Goal: Task Accomplishment & Management: Use online tool/utility

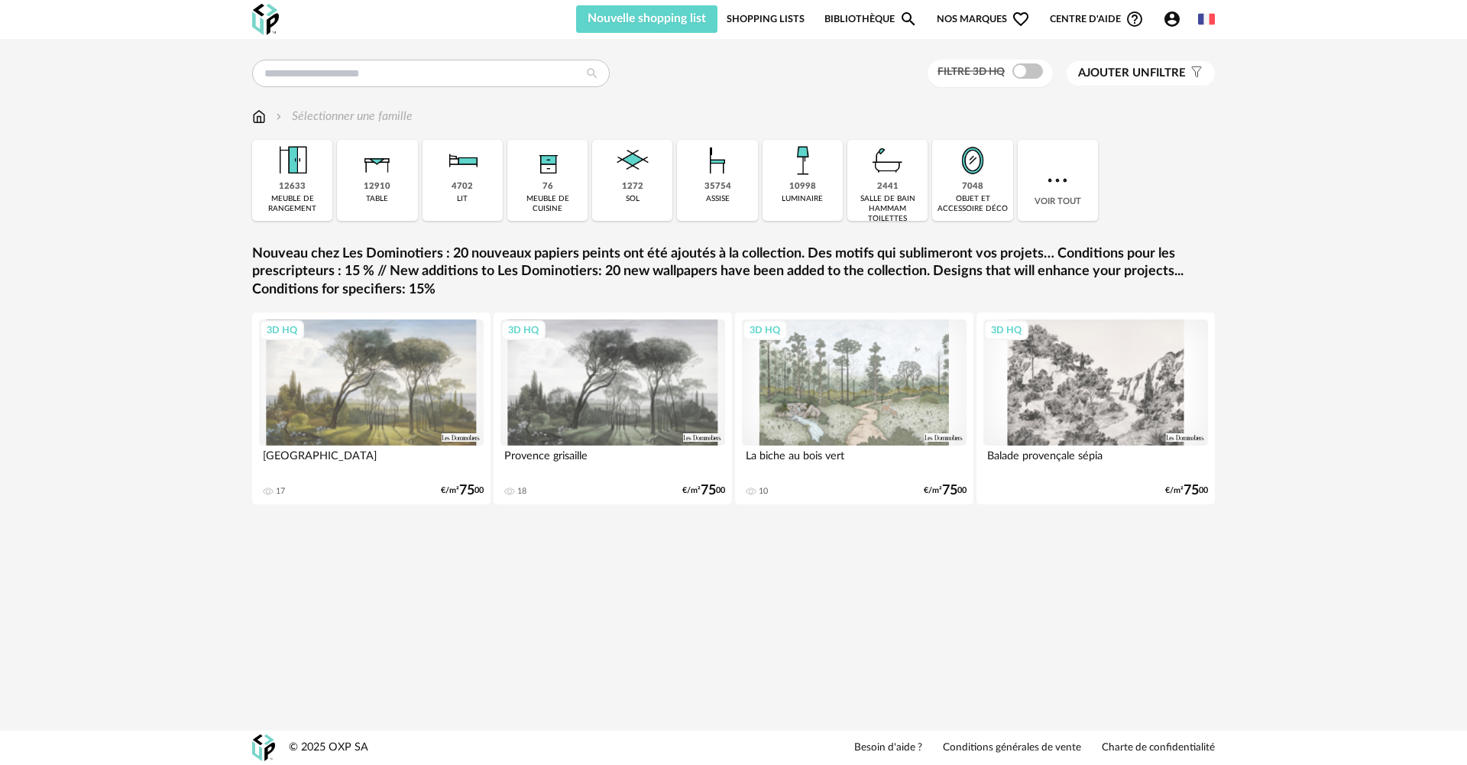
click at [780, 17] on link "Shopping Lists" at bounding box center [766, 19] width 78 height 28
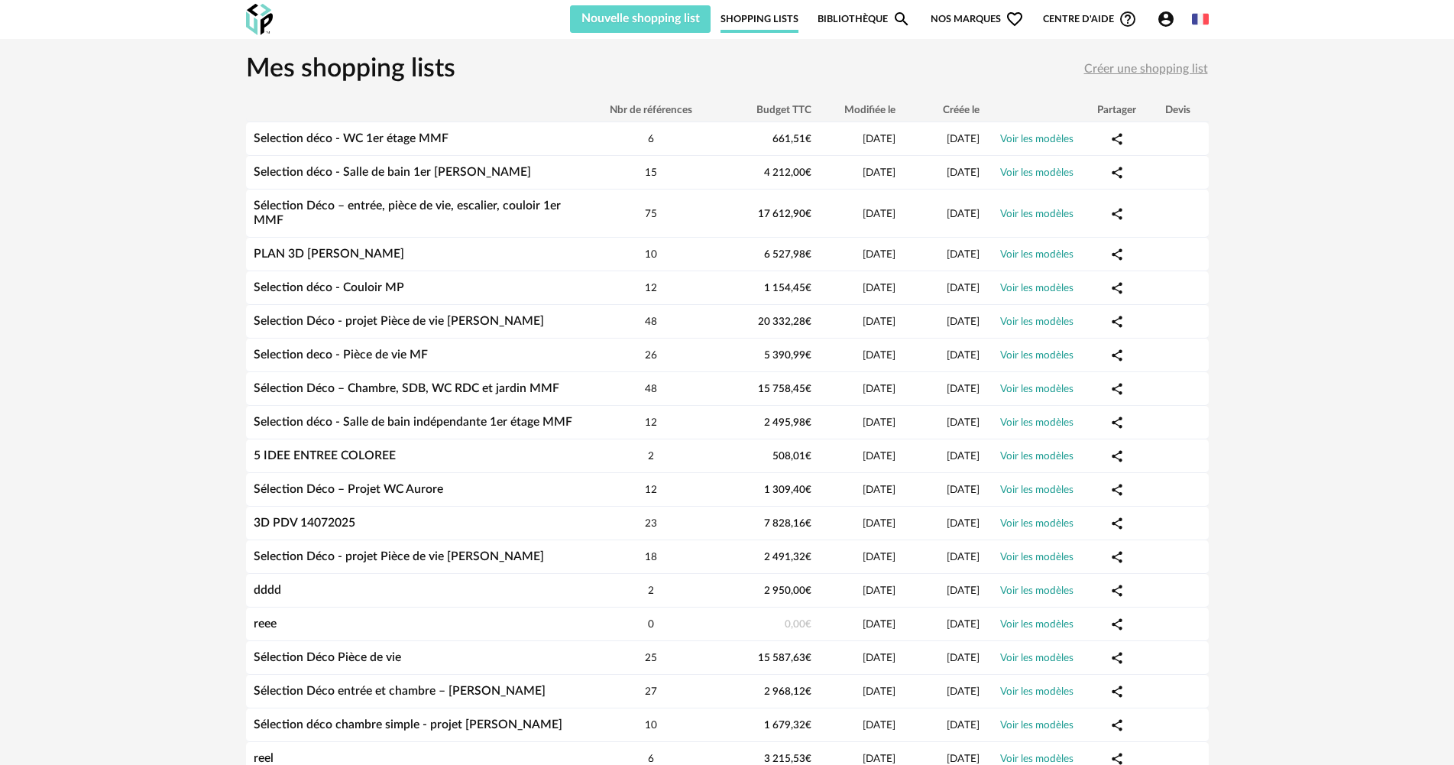
click at [886, 24] on link "Bibliothèque Magnify icon" at bounding box center [864, 19] width 93 height 28
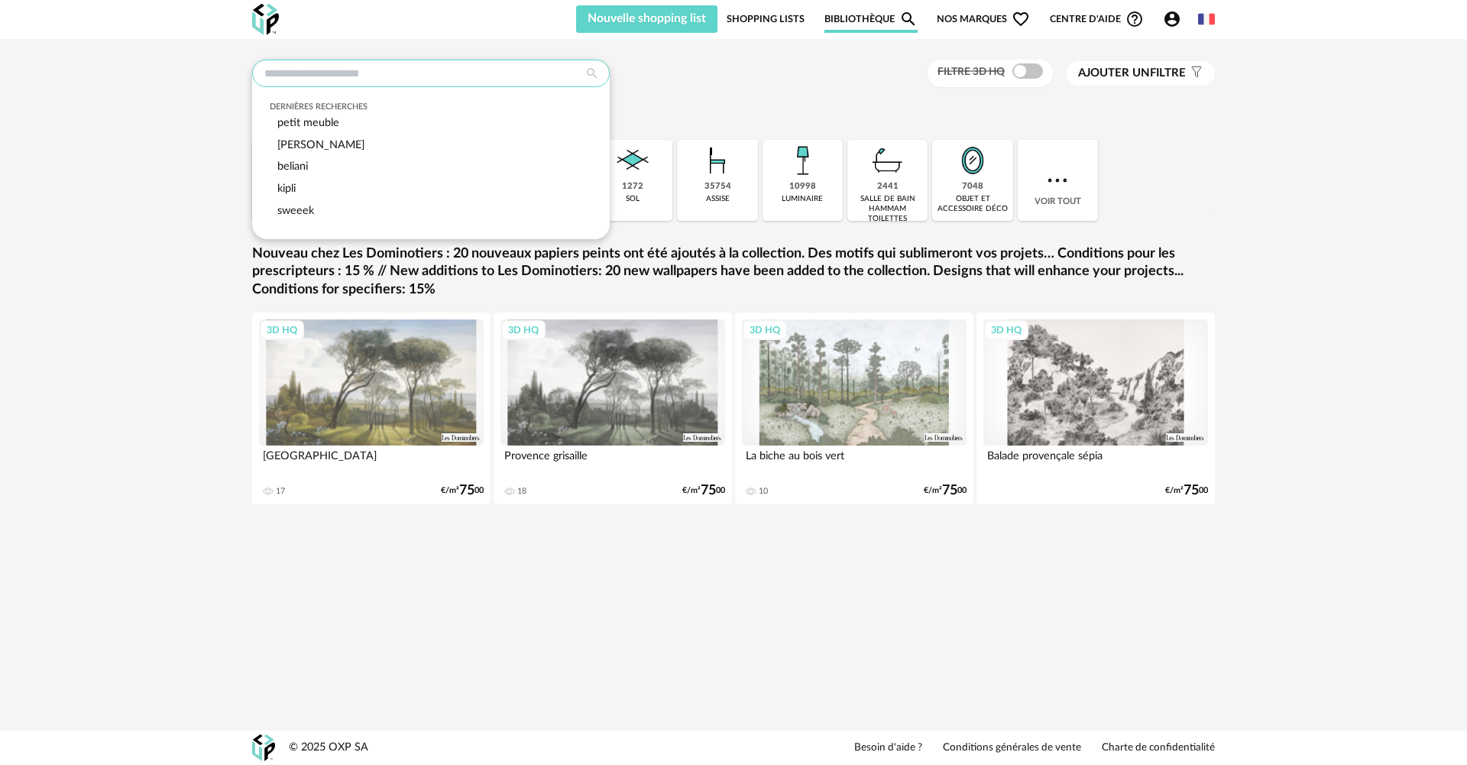
click at [371, 79] on input "text" at bounding box center [431, 74] width 358 height 28
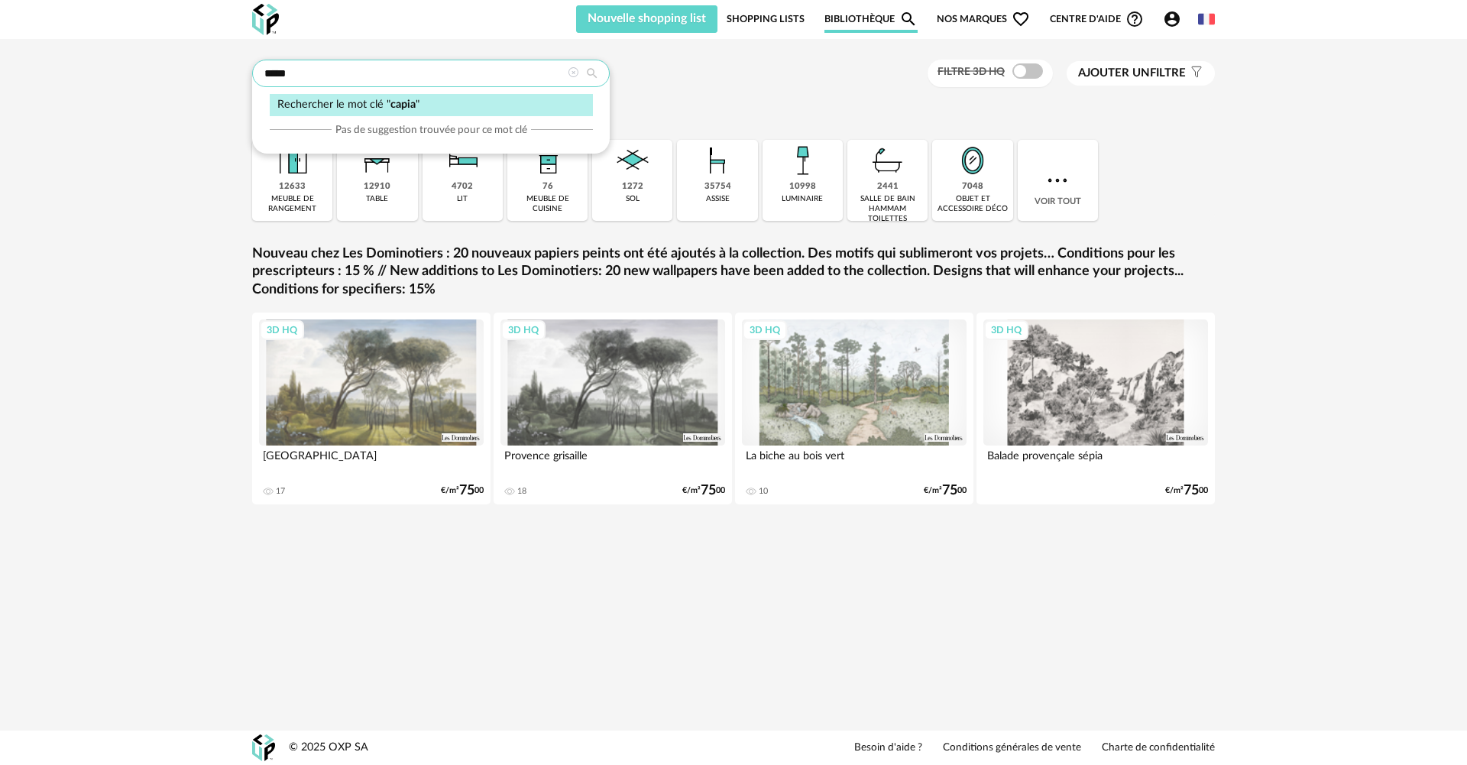
type input "*****"
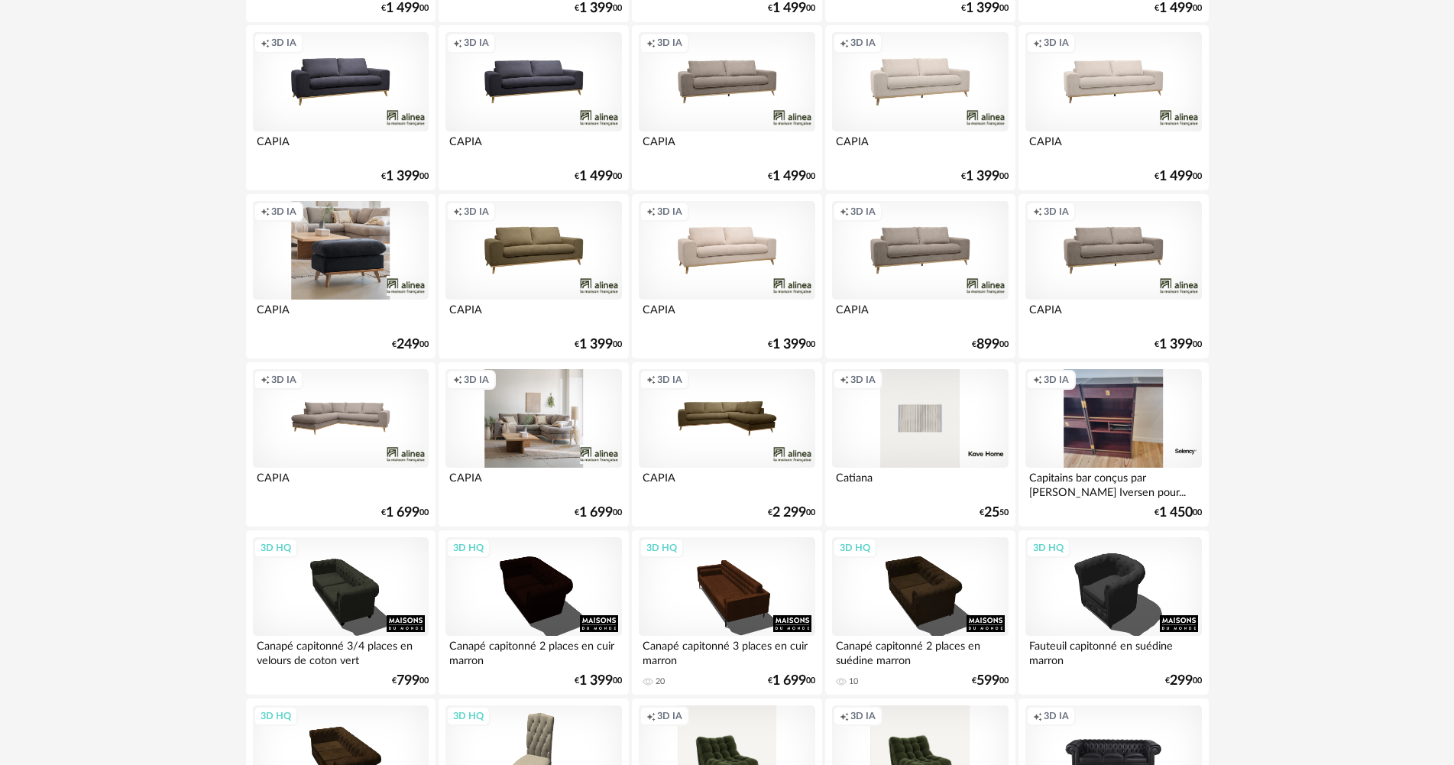
scroll to position [535, 0]
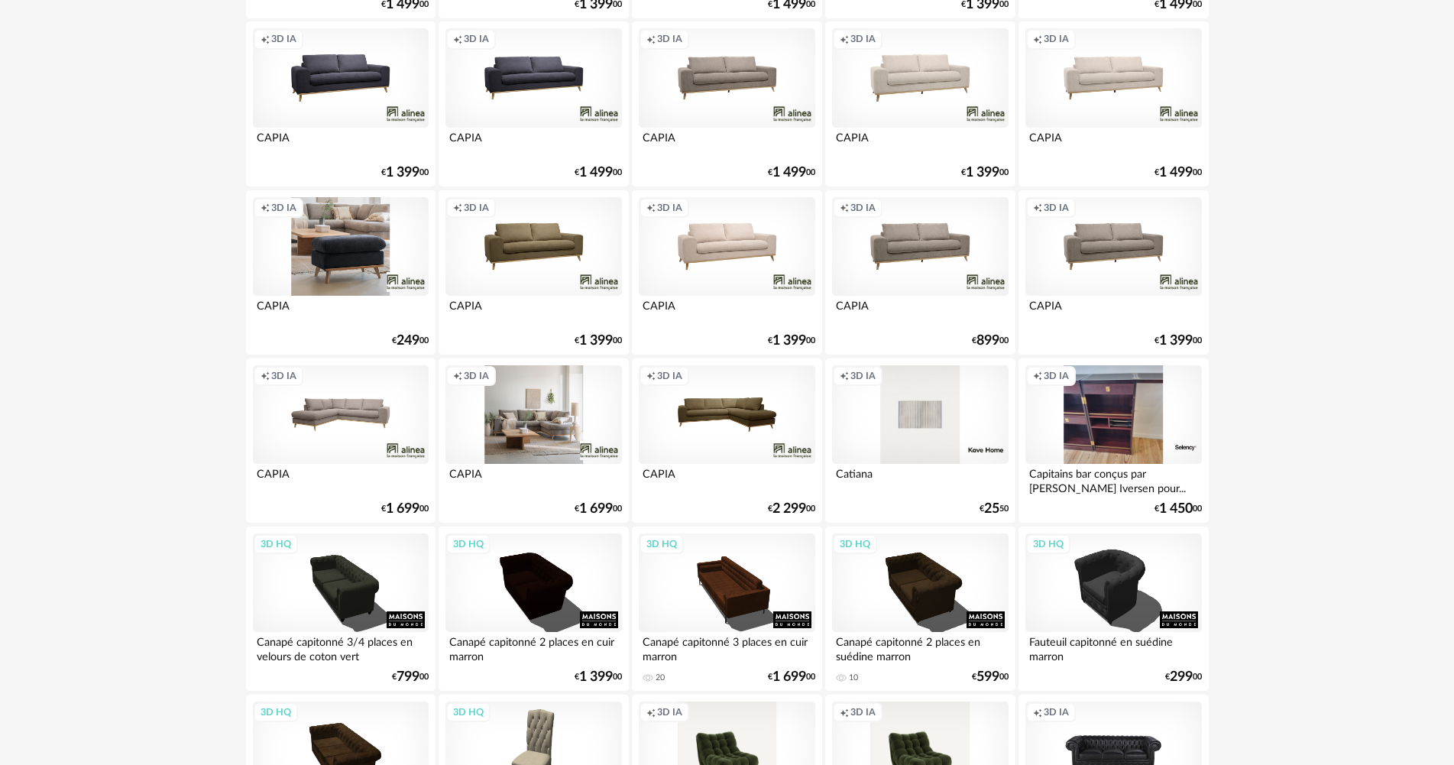
click at [542, 402] on div "Creation icon 3D IA" at bounding box center [534, 414] width 176 height 99
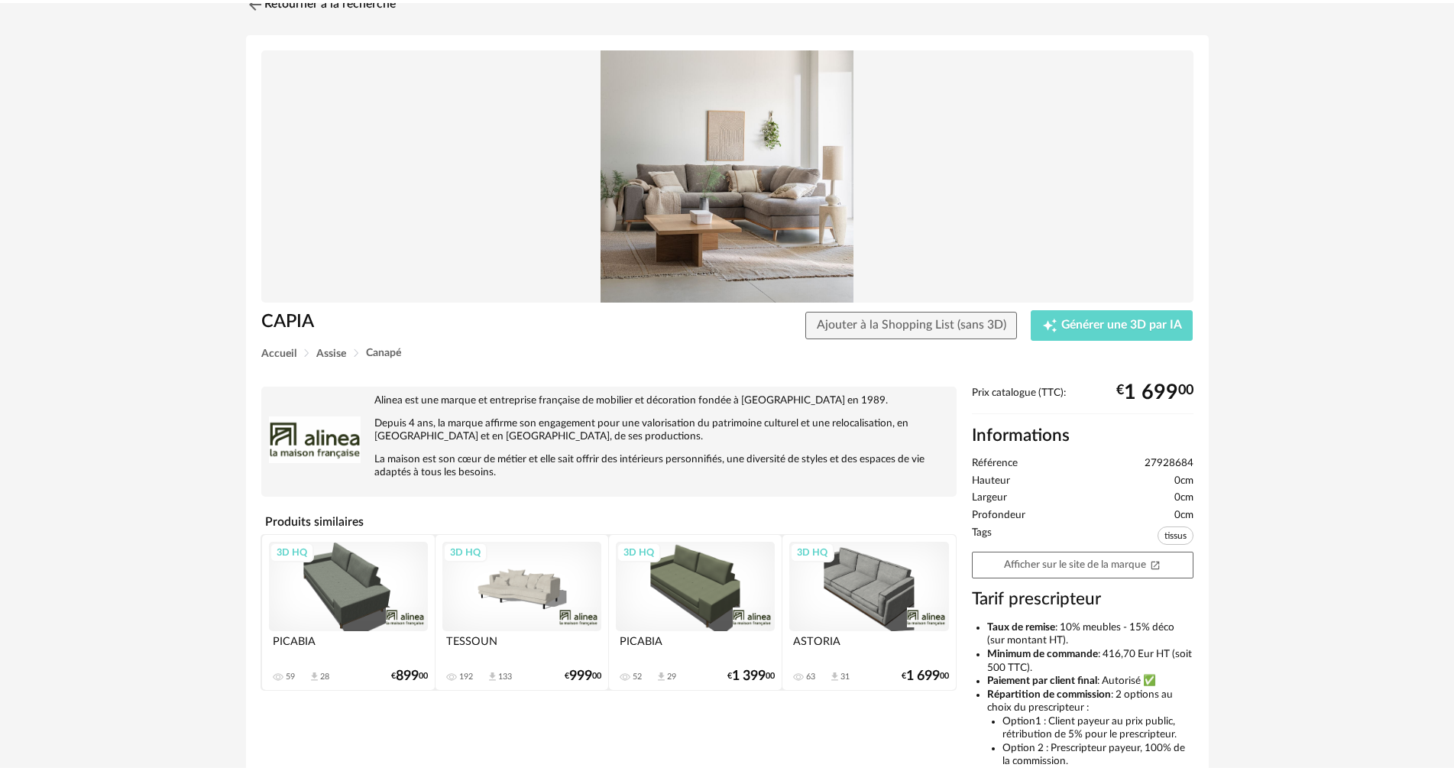
scroll to position [76, 0]
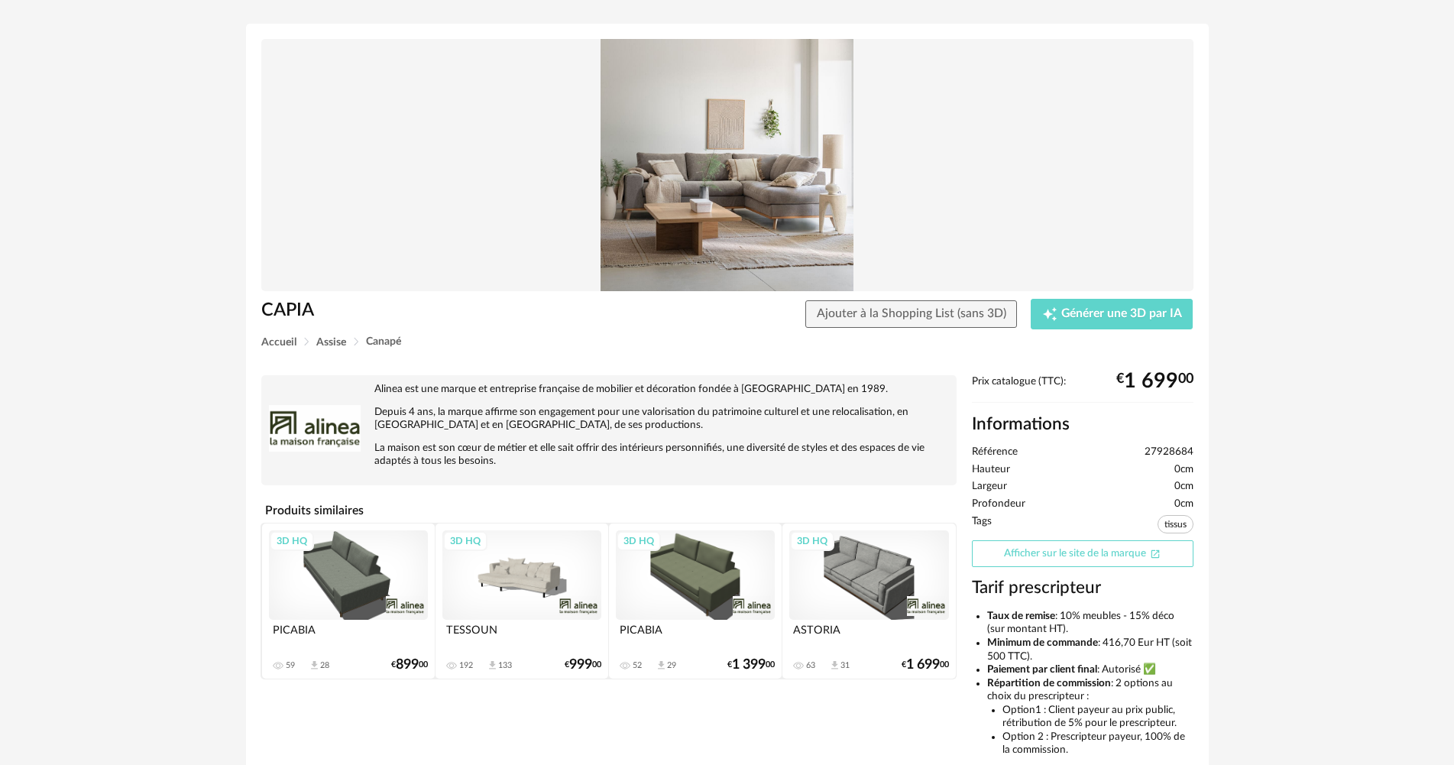
click at [1105, 561] on link "Afficher sur le site de la marque Open In New icon" at bounding box center [1083, 553] width 222 height 27
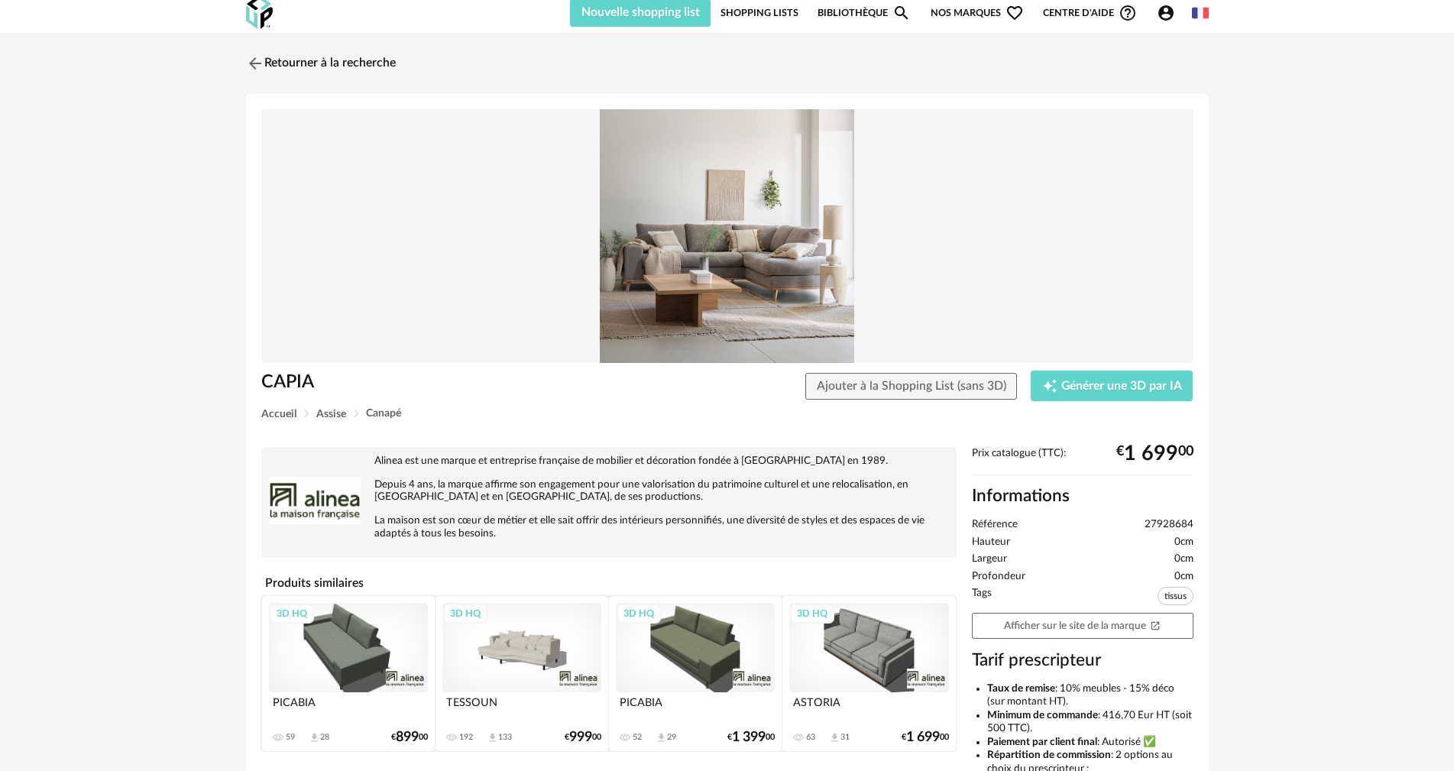
scroll to position [0, 0]
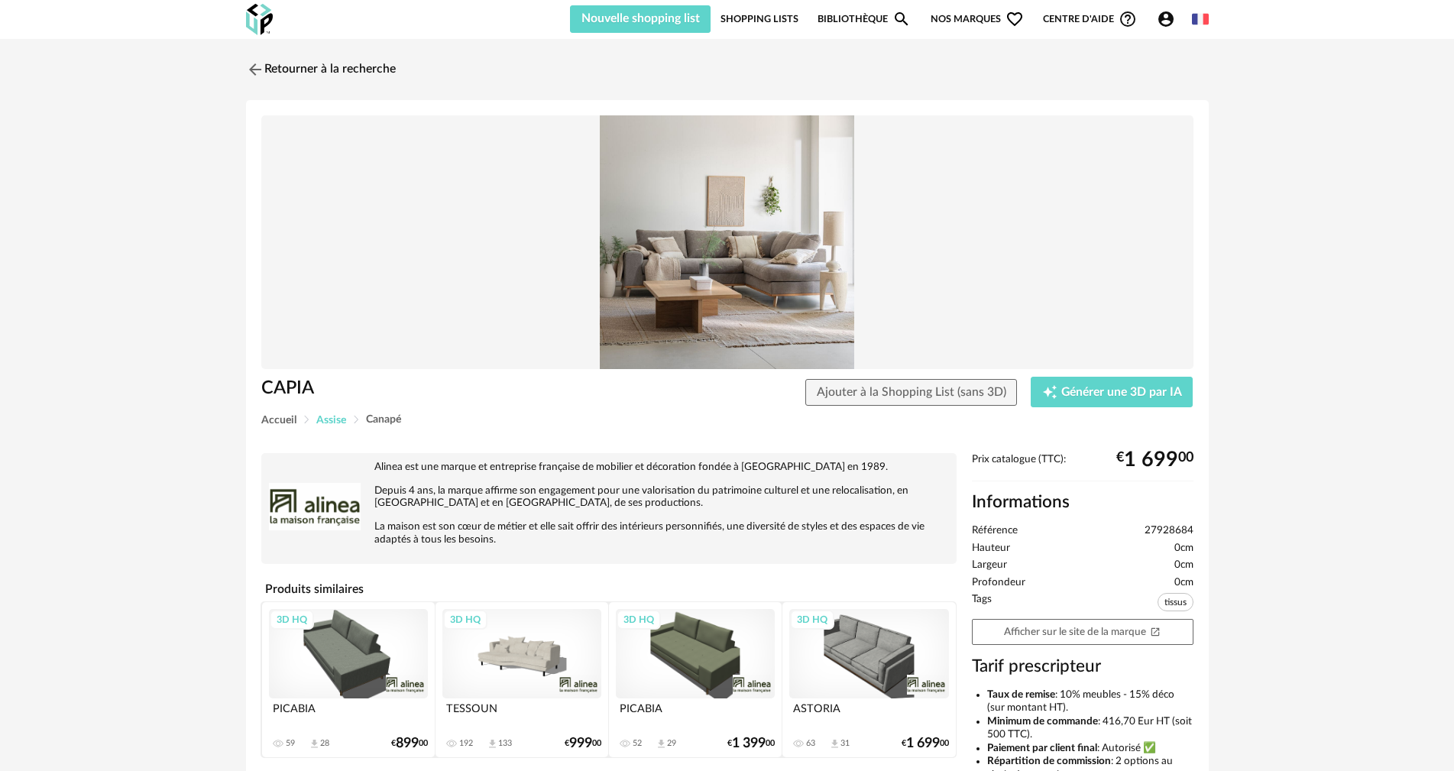
click at [329, 419] on span "Assise" at bounding box center [331, 420] width 30 height 11
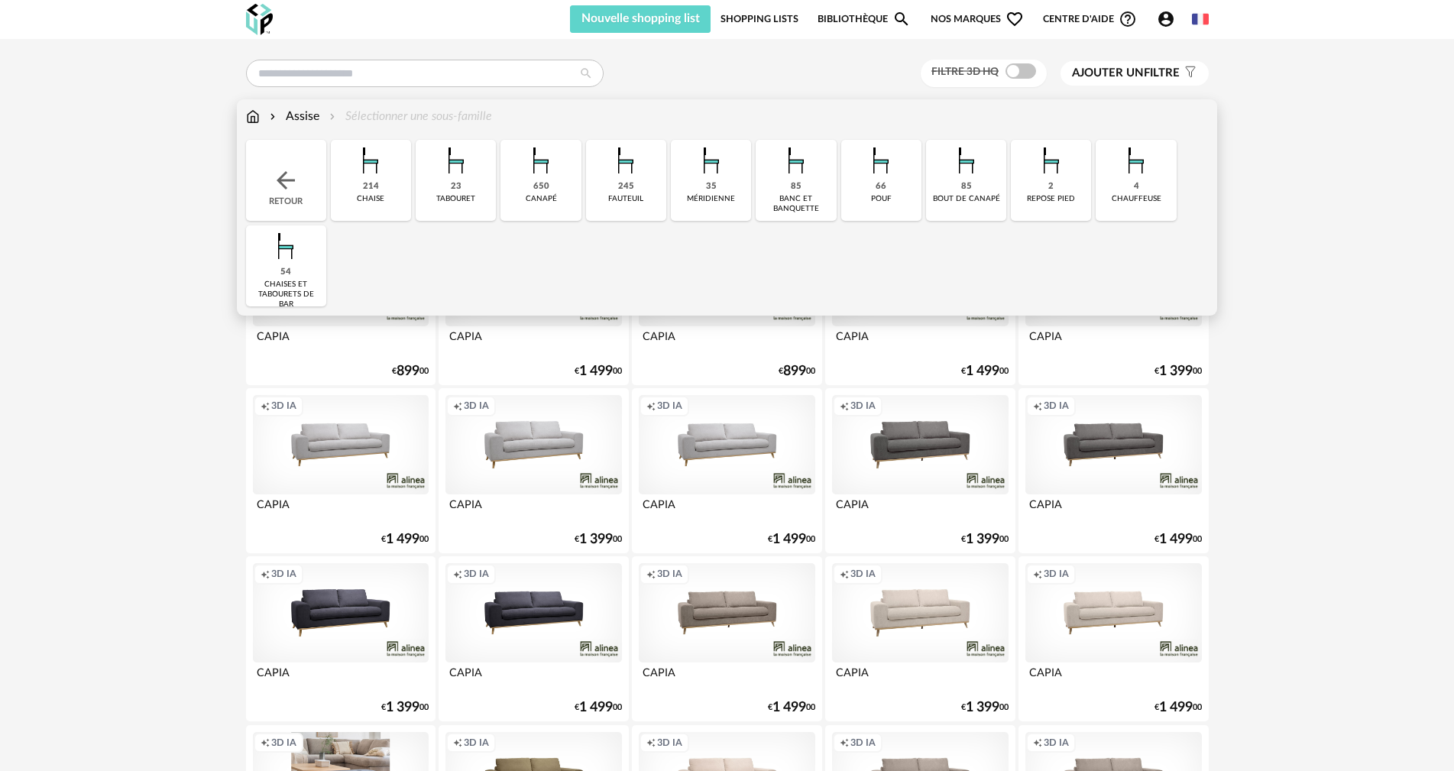
click at [303, 112] on div "Assise" at bounding box center [293, 117] width 53 height 18
type input "*****"
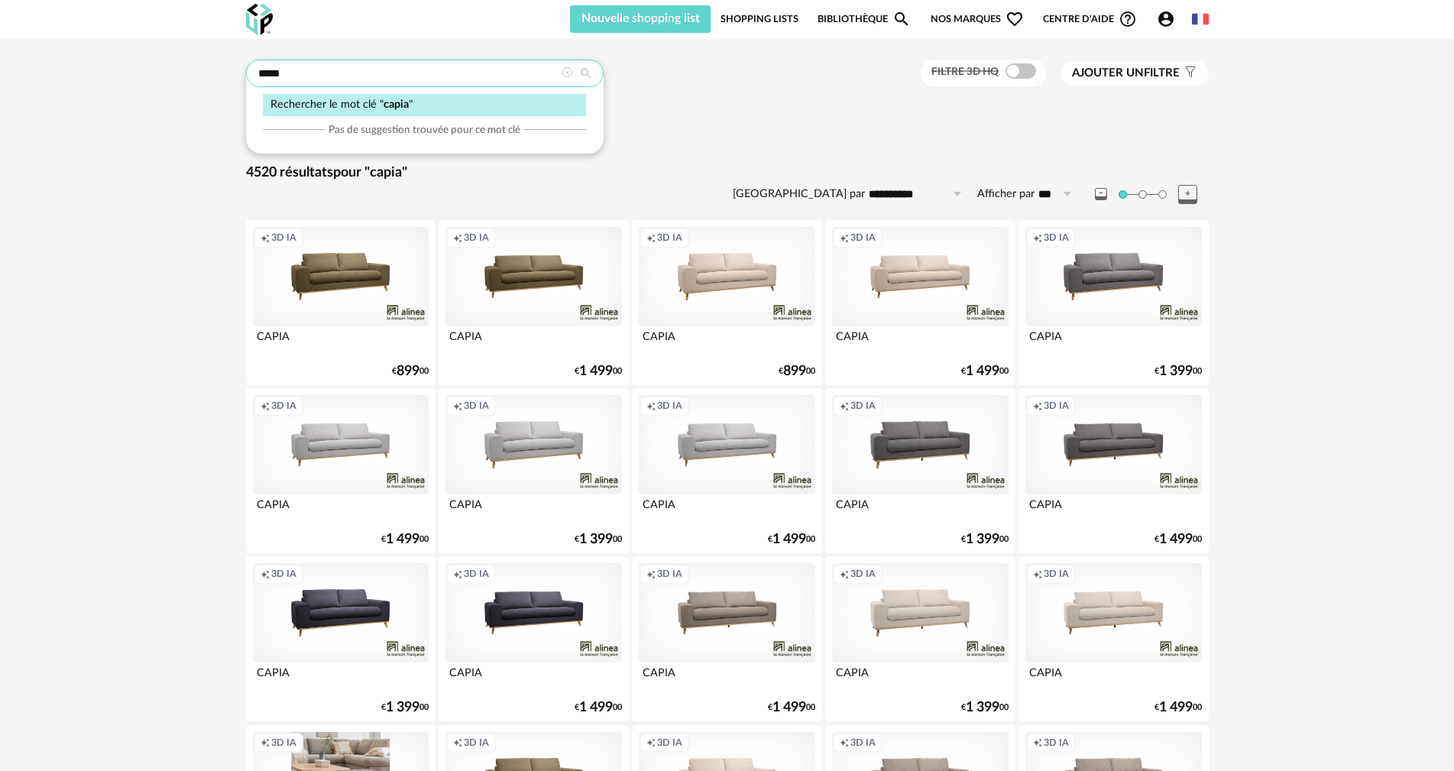
click at [329, 73] on input "*****" at bounding box center [425, 74] width 358 height 28
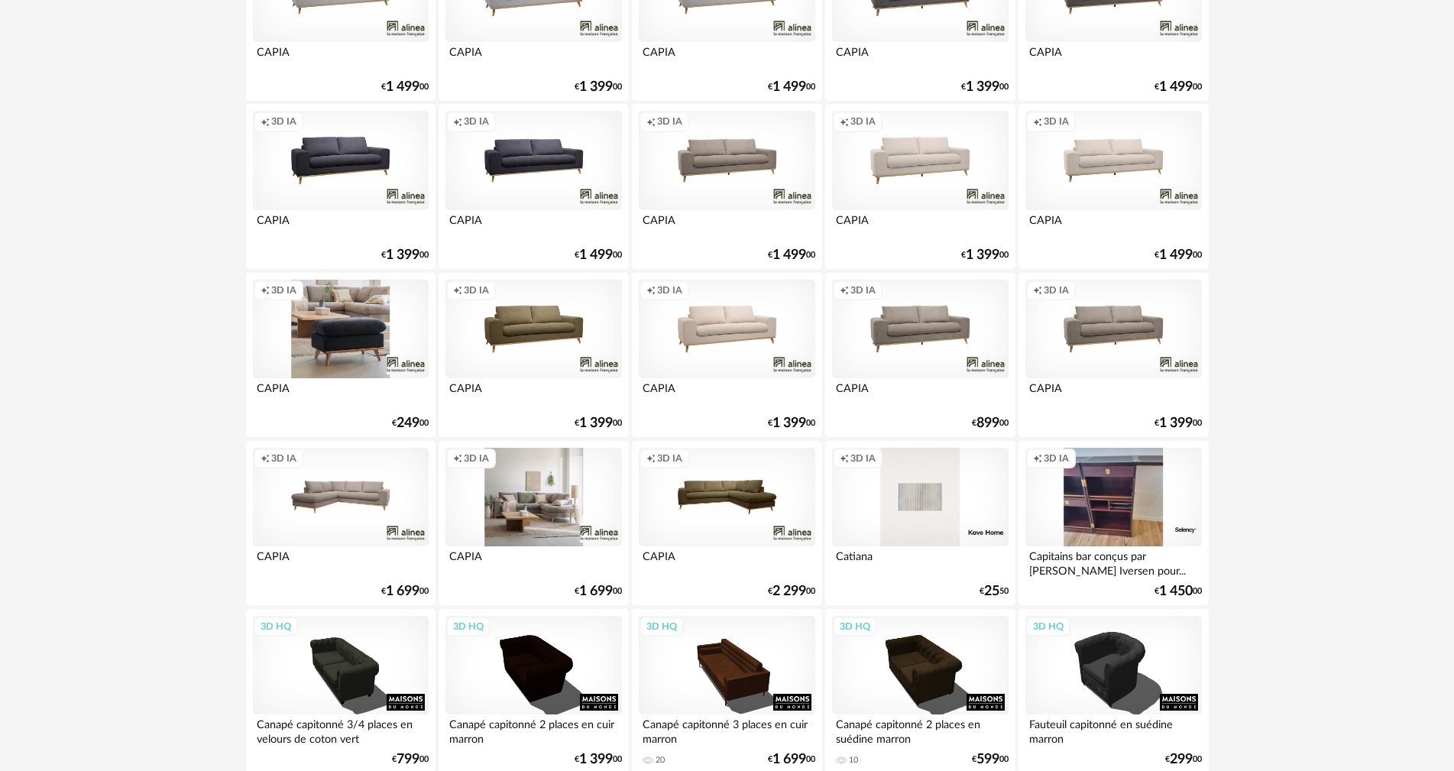
scroll to position [459, 0]
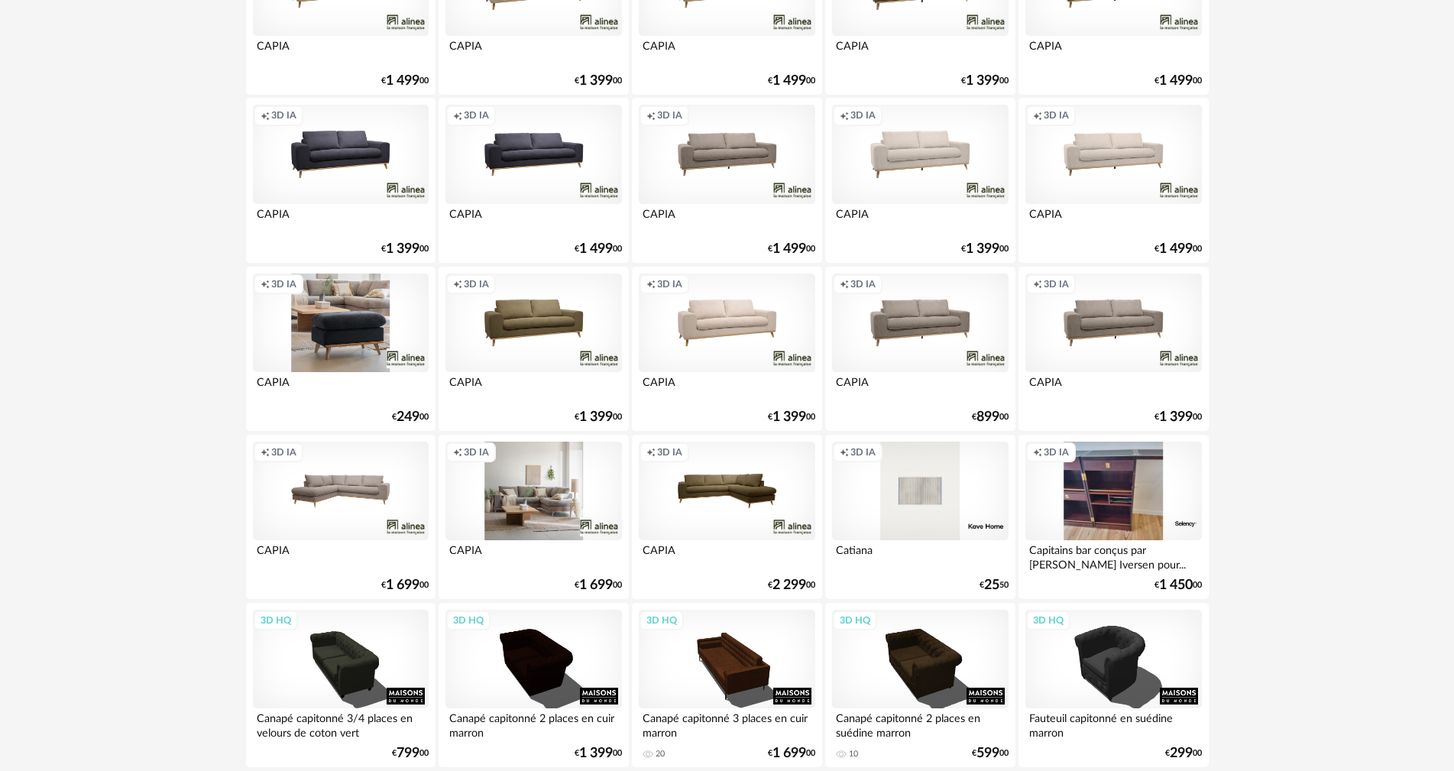
click at [554, 497] on div "Creation icon 3D IA" at bounding box center [534, 491] width 176 height 99
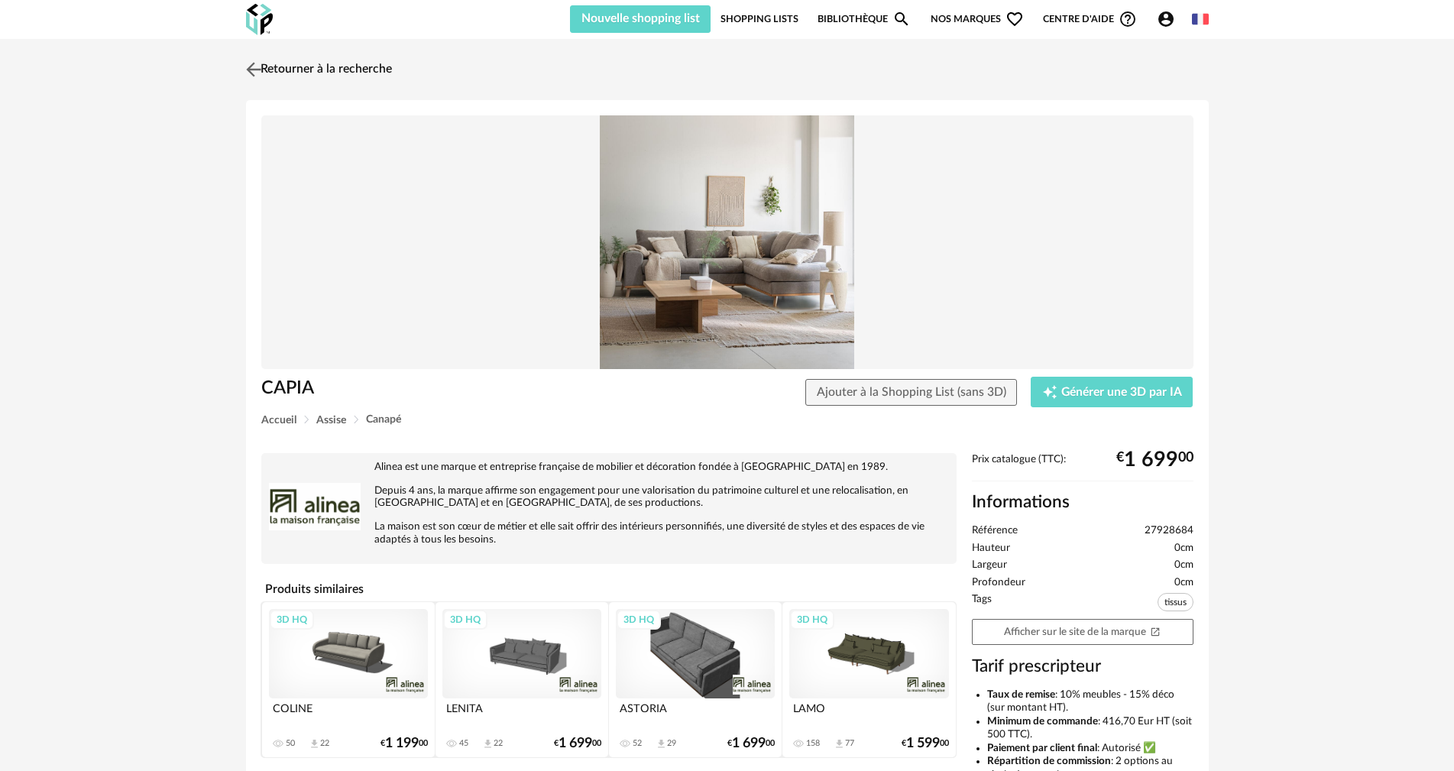
click at [257, 60] on img at bounding box center [253, 69] width 22 height 22
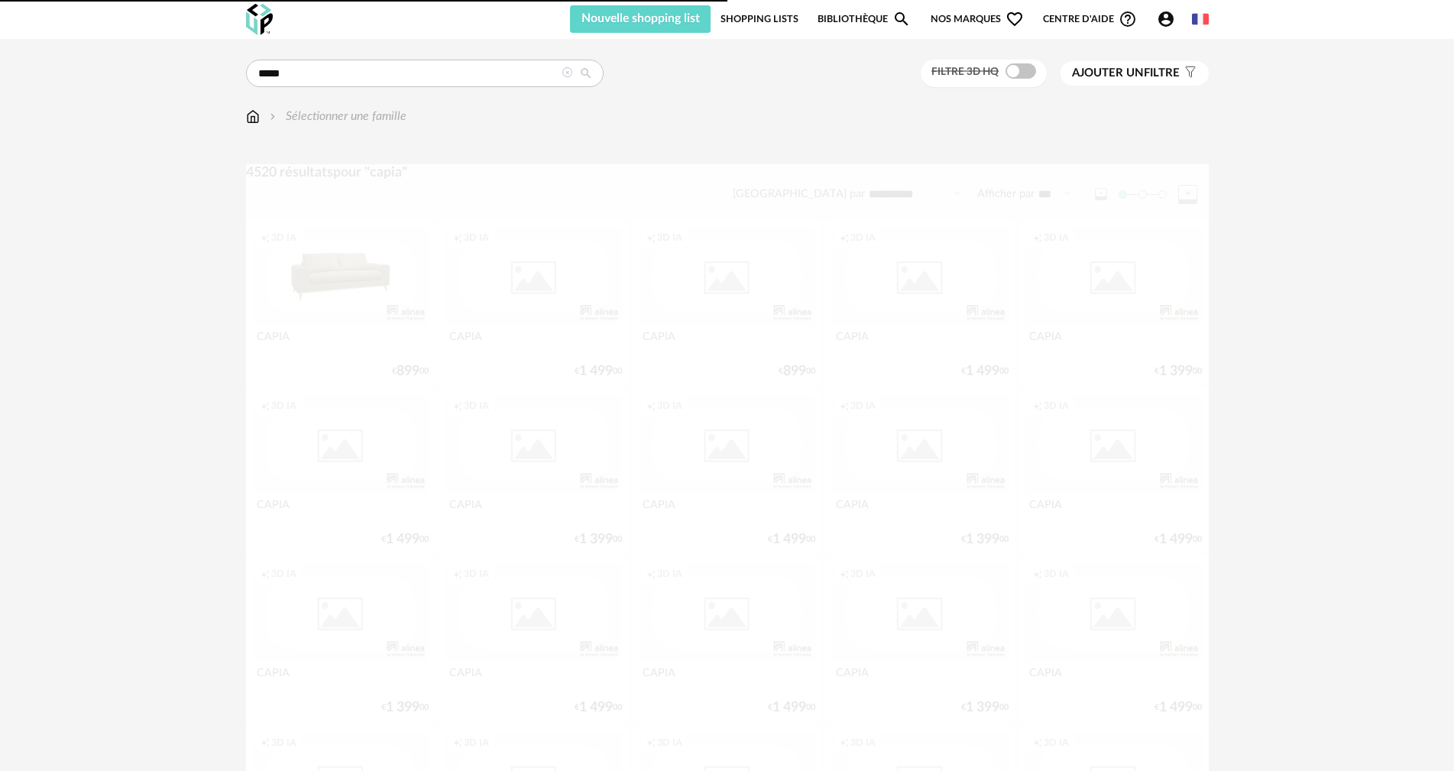
scroll to position [459, 0]
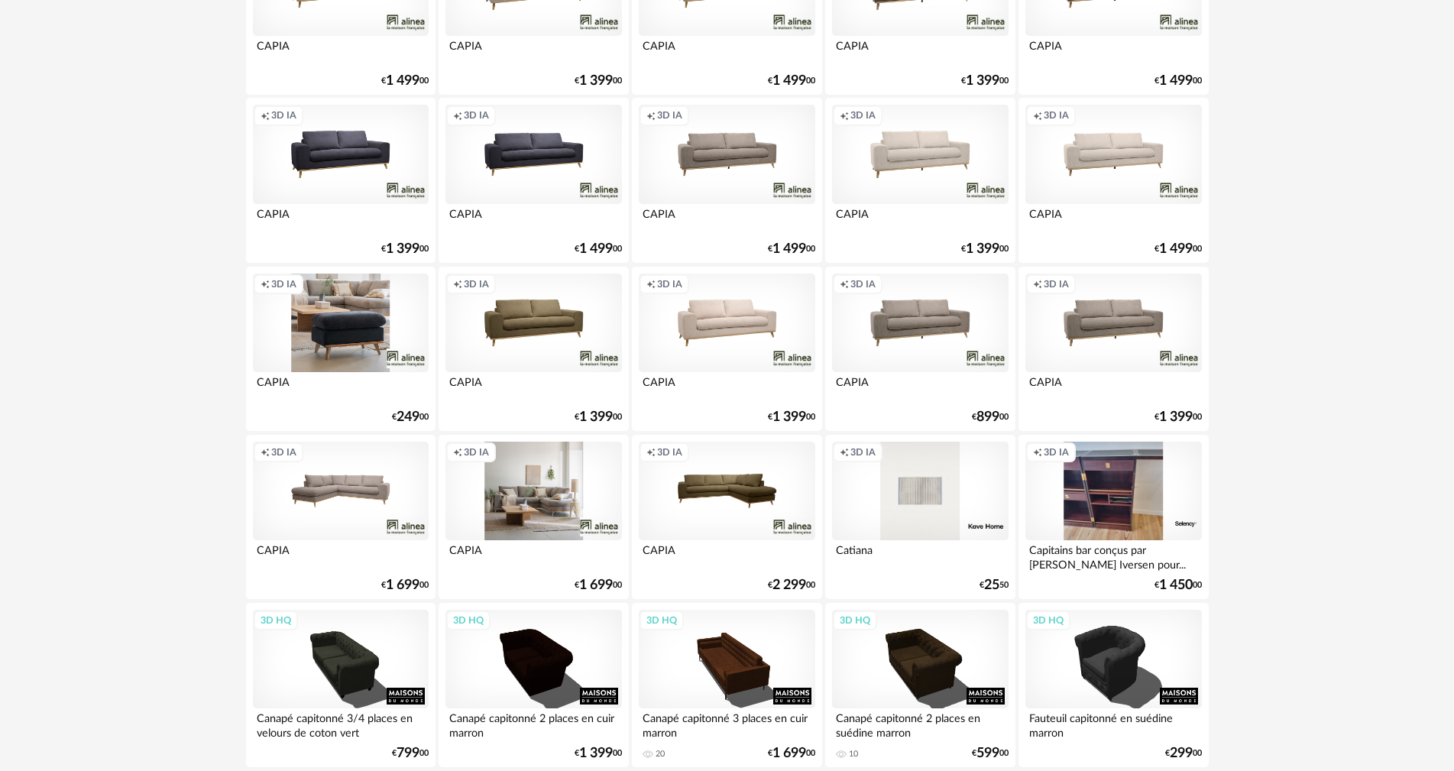
click at [328, 491] on div "Creation icon 3D IA" at bounding box center [341, 491] width 176 height 99
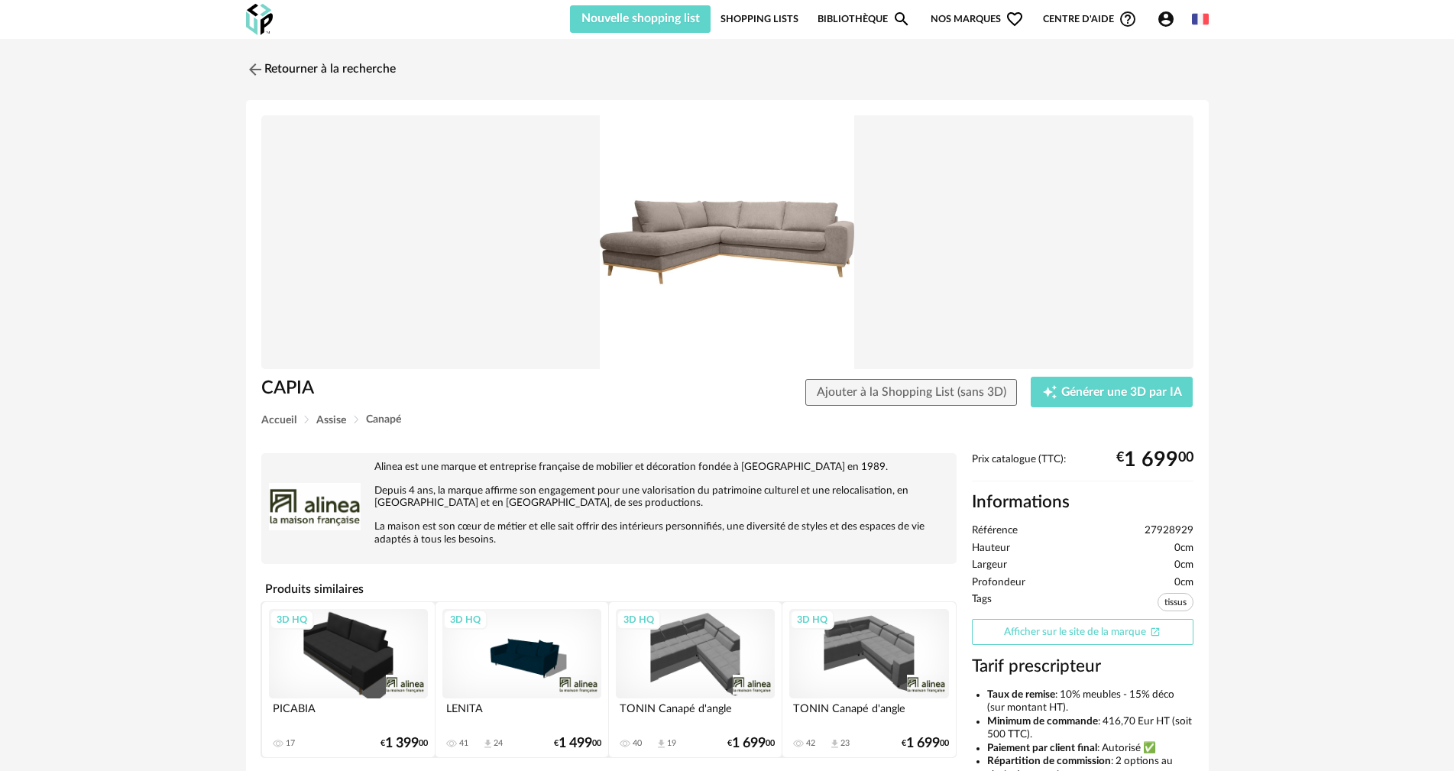
click at [1071, 631] on link "Afficher sur le site de la marque Open In New icon" at bounding box center [1083, 632] width 222 height 27
click at [260, 73] on img at bounding box center [253, 69] width 22 height 22
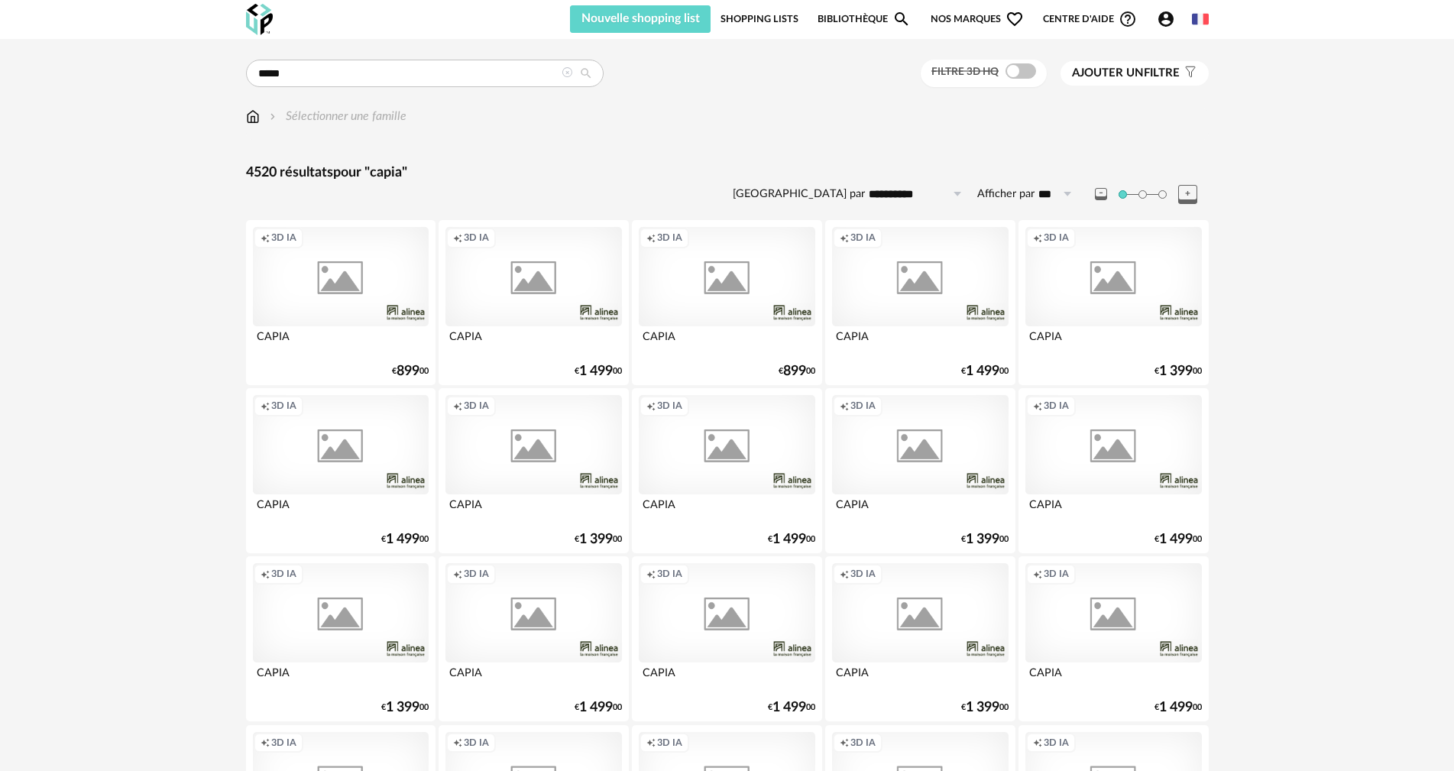
scroll to position [459, 0]
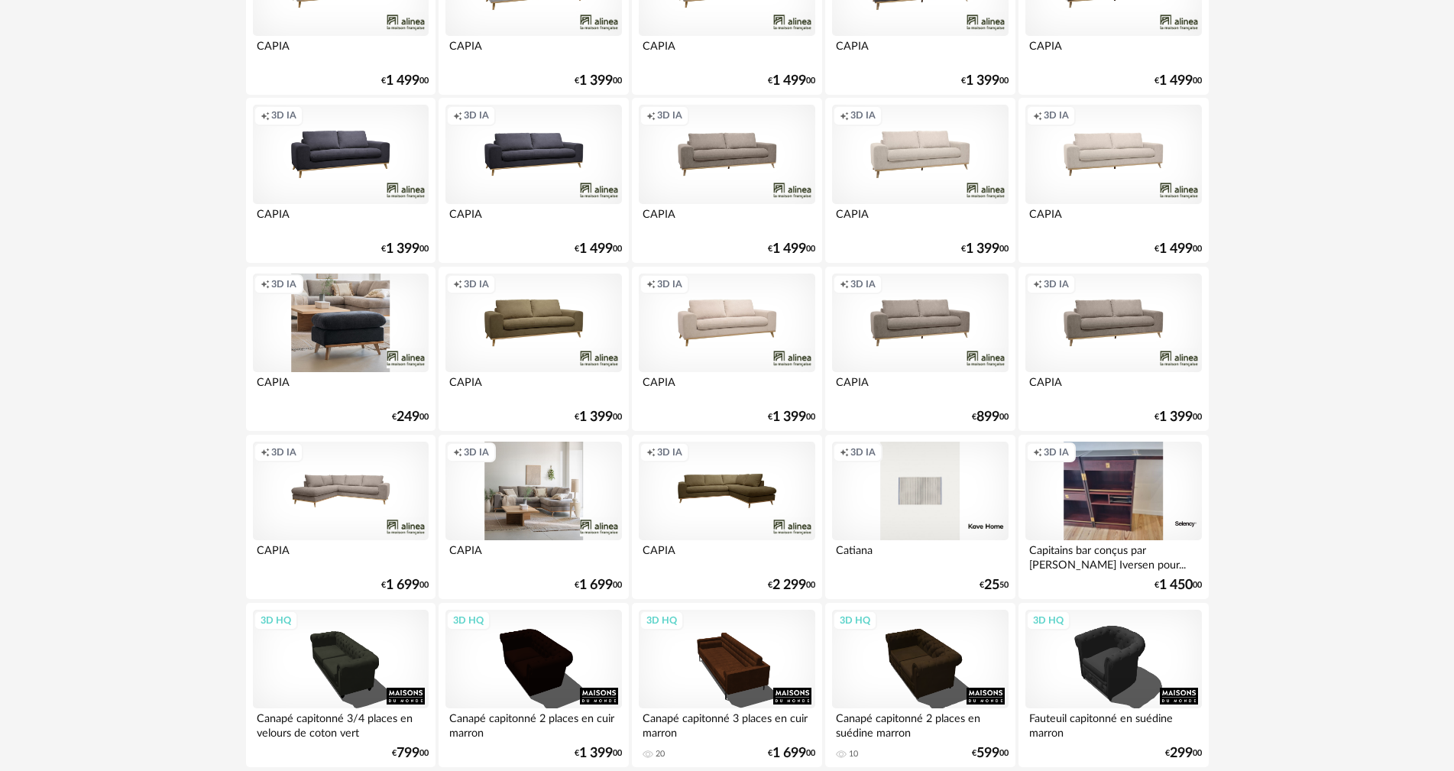
click at [563, 481] on div "Creation icon 3D IA" at bounding box center [534, 491] width 176 height 99
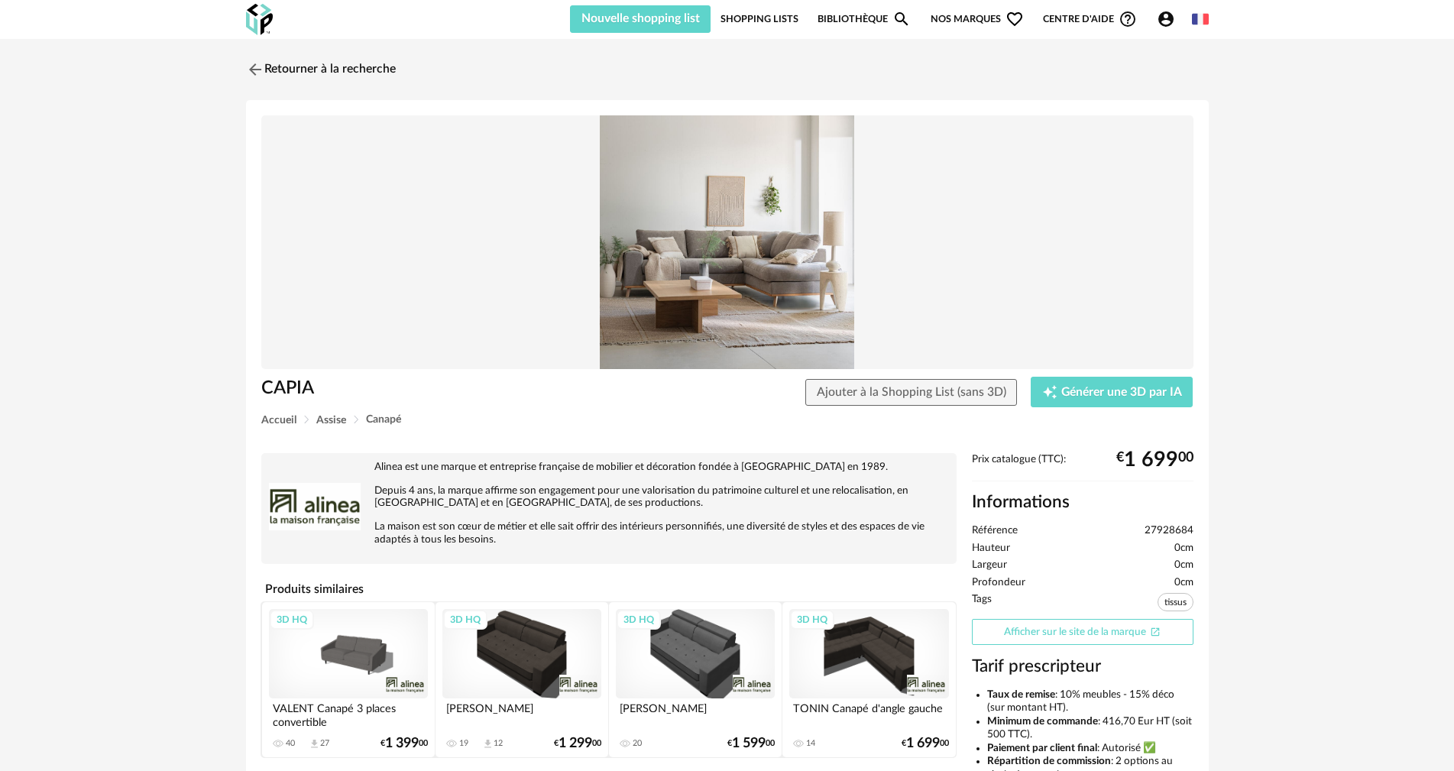
click at [1073, 634] on link "Afficher sur le site de la marque Open In New icon" at bounding box center [1083, 632] width 222 height 27
click at [1165, 16] on icon "Account Circle icon" at bounding box center [1166, 19] width 18 height 18
click at [1131, 14] on icon "Help Circle Outline icon" at bounding box center [1127, 18] width 15 height 15
click at [1164, 19] on icon "Account Circle icon" at bounding box center [1166, 18] width 15 height 15
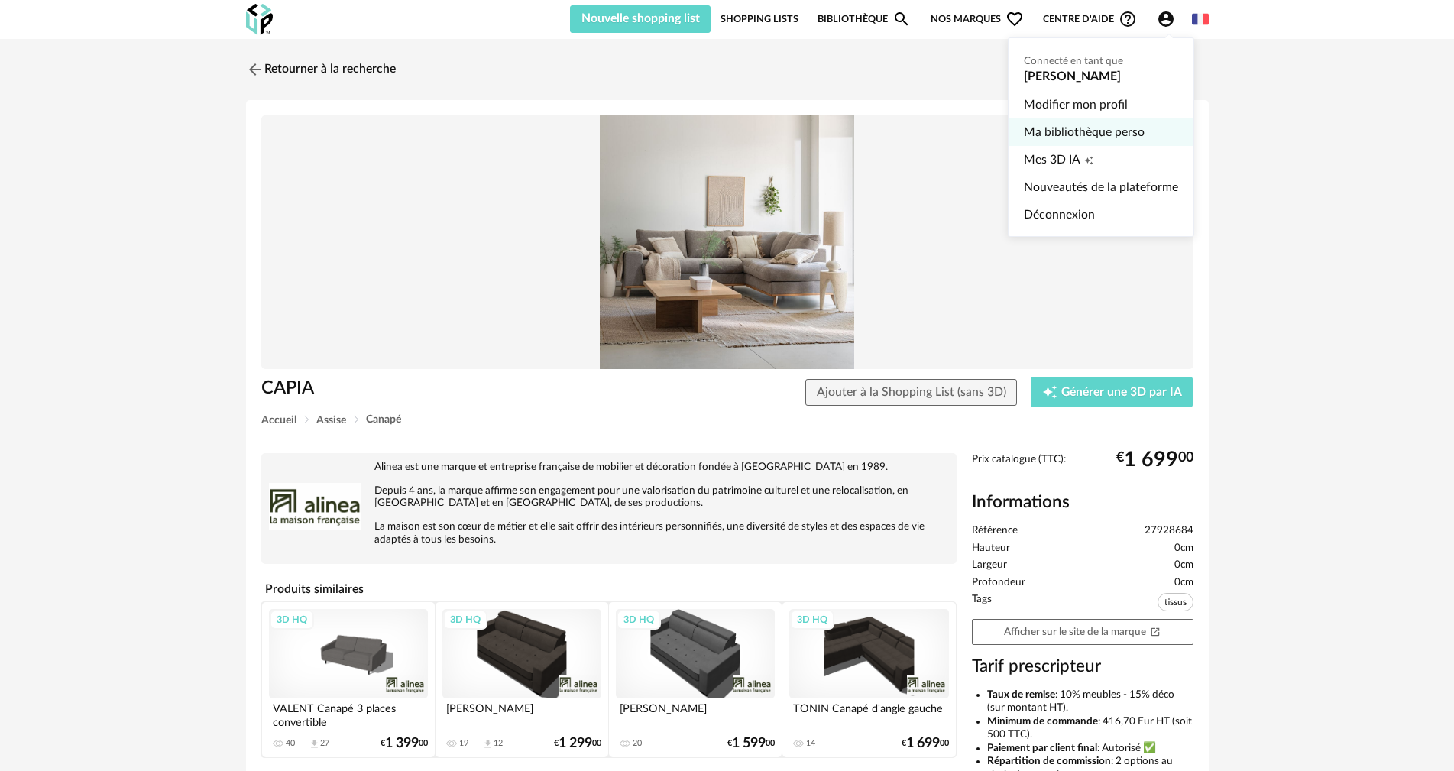
click at [1087, 133] on link "Ma bibliothèque perso" at bounding box center [1101, 132] width 154 height 28
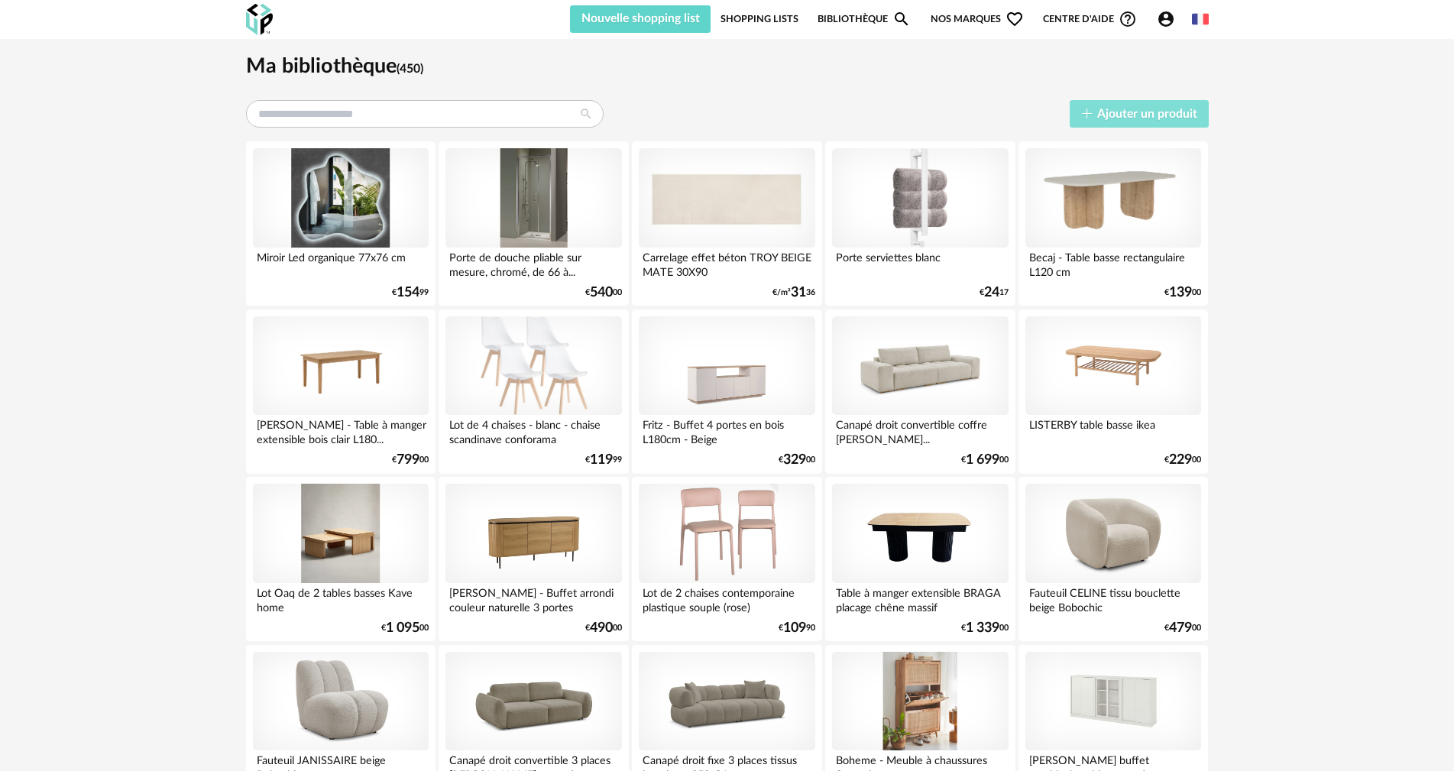
click at [1146, 113] on span "Ajouter un produit" at bounding box center [1147, 114] width 100 height 12
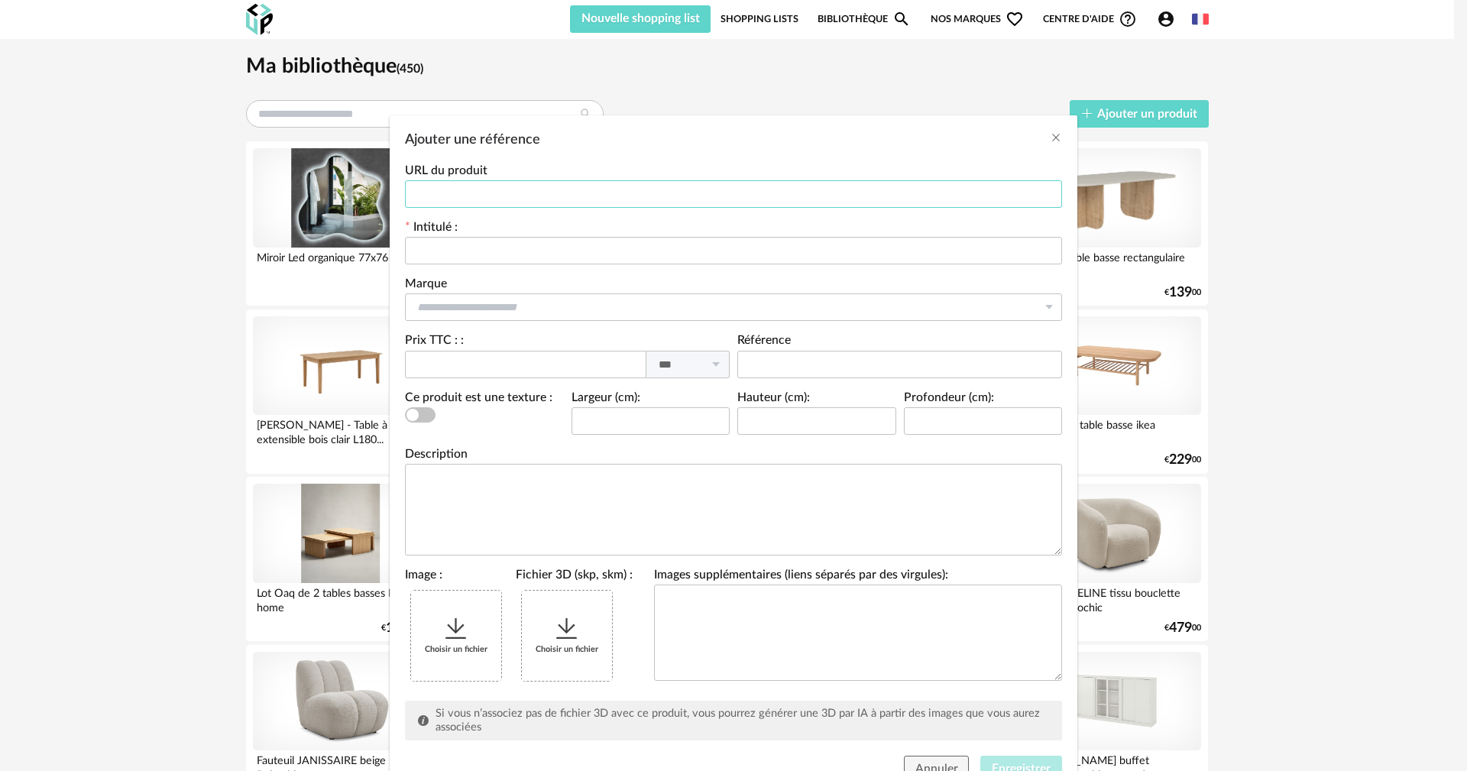
click at [516, 197] on input "Ajouter une référence" at bounding box center [733, 194] width 657 height 28
paste input "**********"
type input "**********"
click at [491, 254] on input "Ajouter une référence" at bounding box center [733, 251] width 657 height 28
click at [614, 243] on input "Ajouter une référence" at bounding box center [733, 251] width 657 height 28
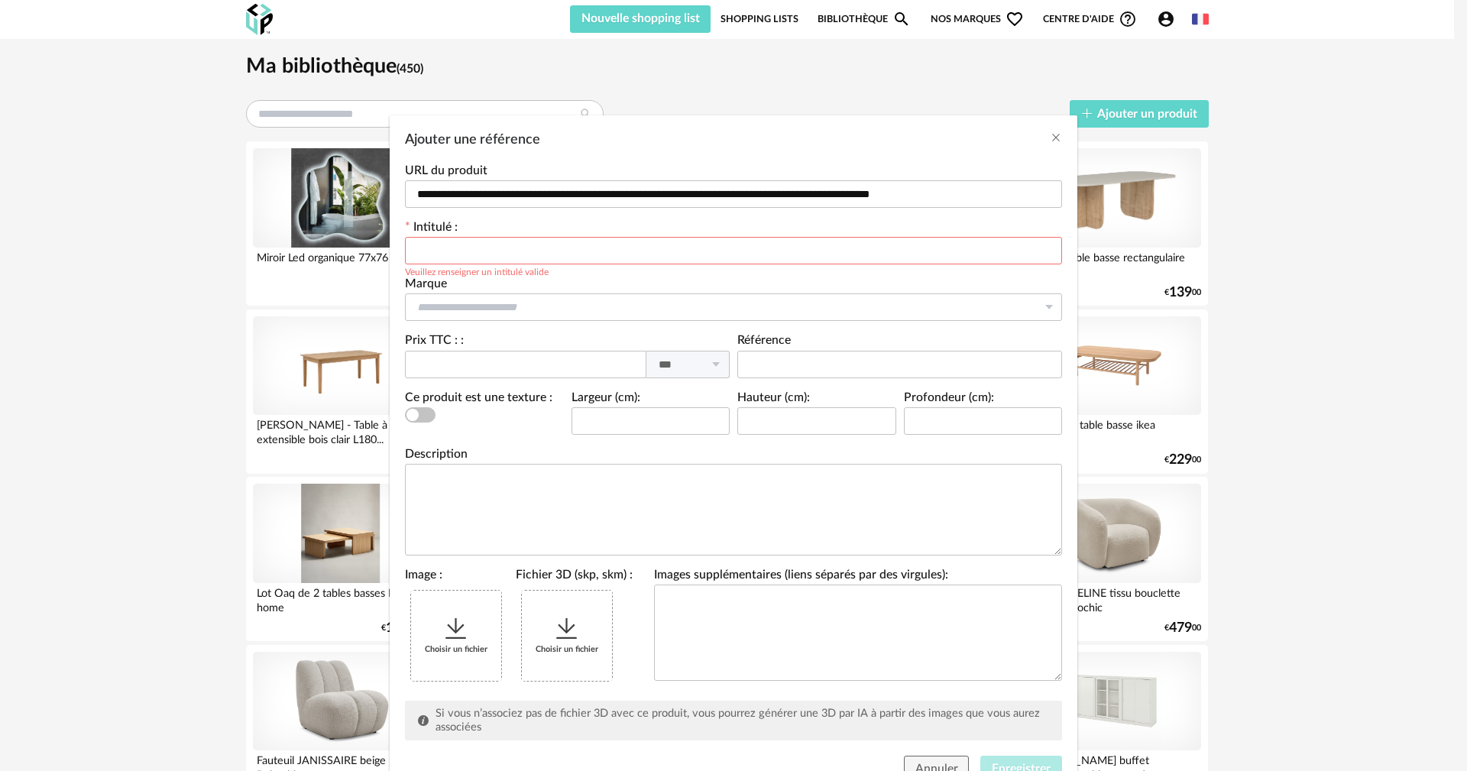
paste input "**********"
type input "**********"
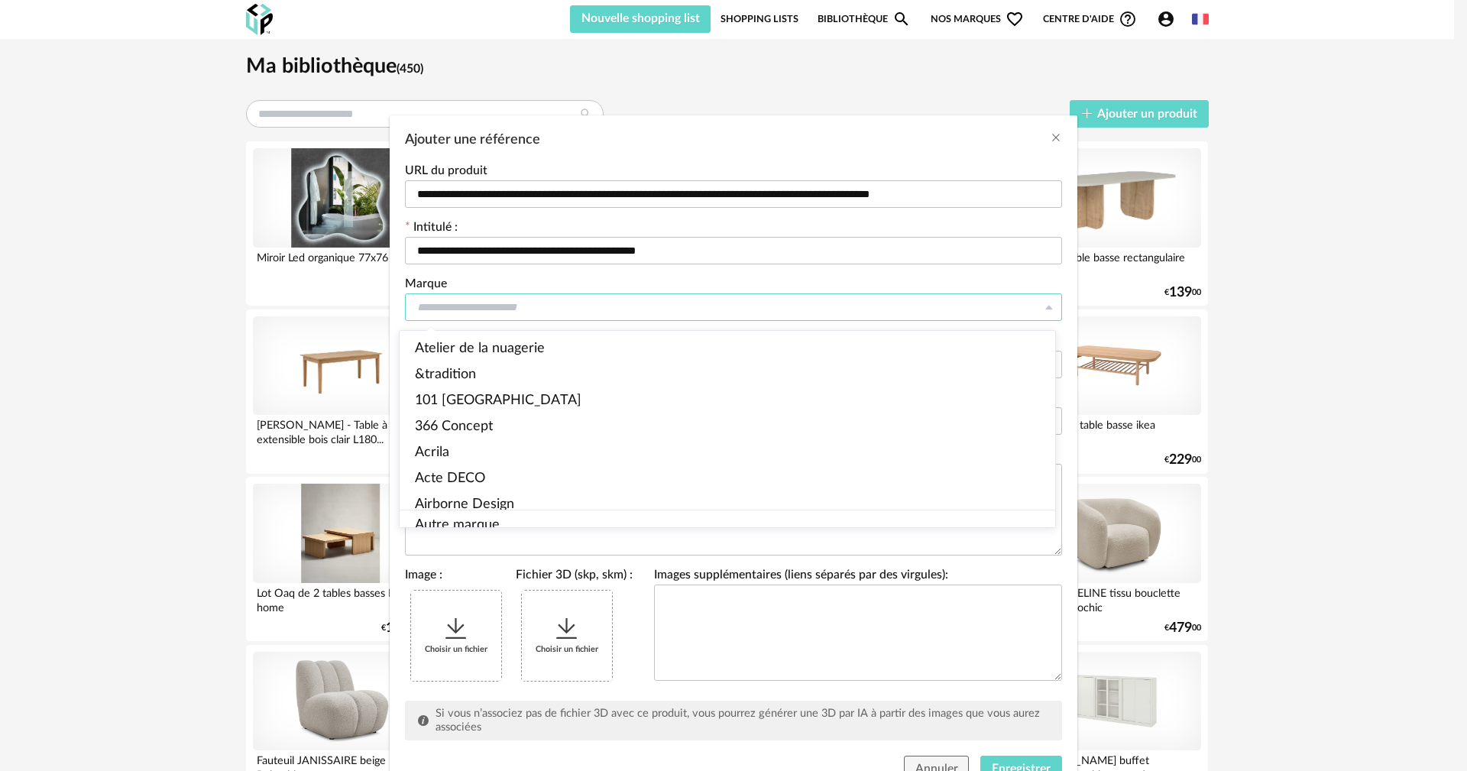
click at [475, 308] on input "Ajouter une référence" at bounding box center [733, 307] width 657 height 28
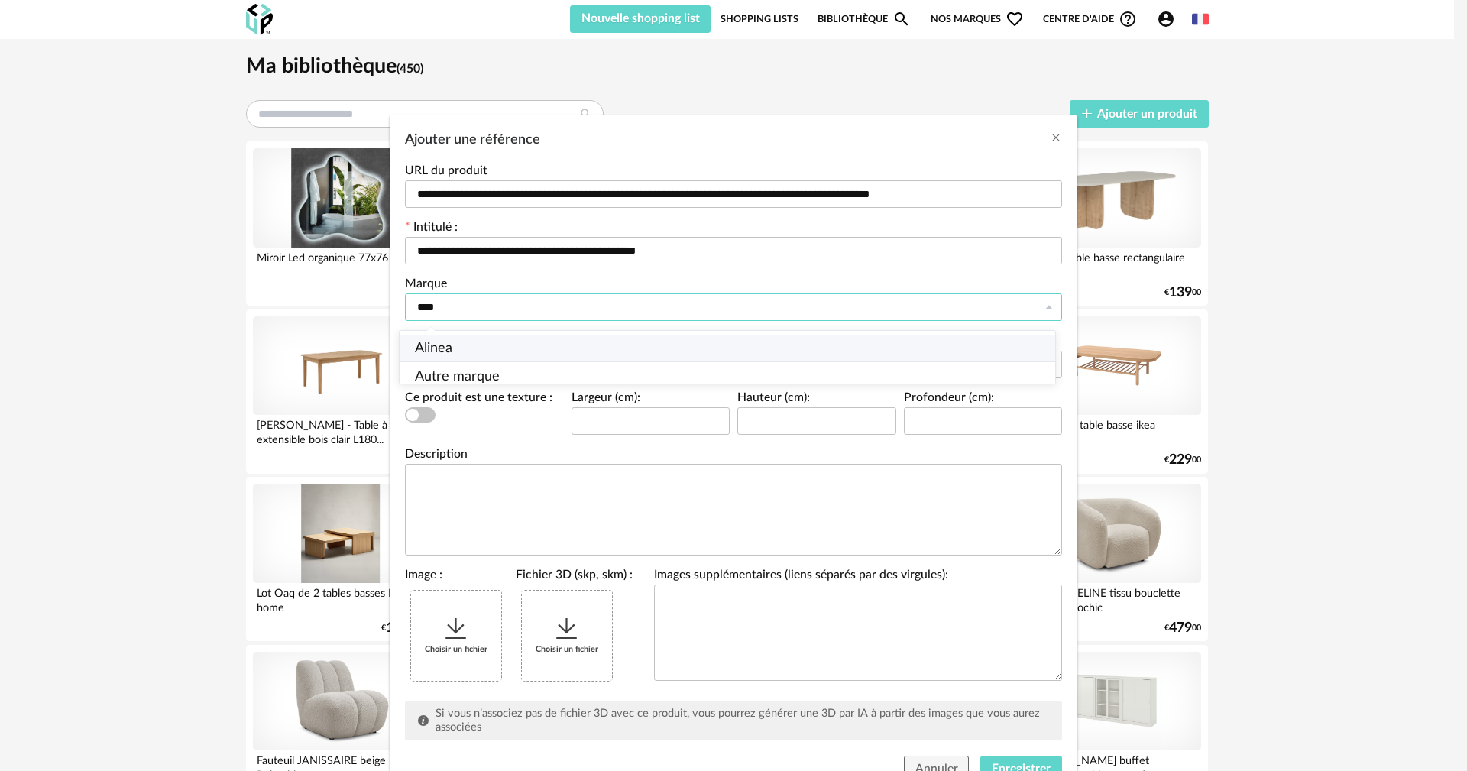
click at [447, 348] on span "Alinea" at bounding box center [433, 349] width 37 height 14
type input "******"
click at [478, 368] on input "Ajouter une référence" at bounding box center [525, 365] width 241 height 28
type input "****"
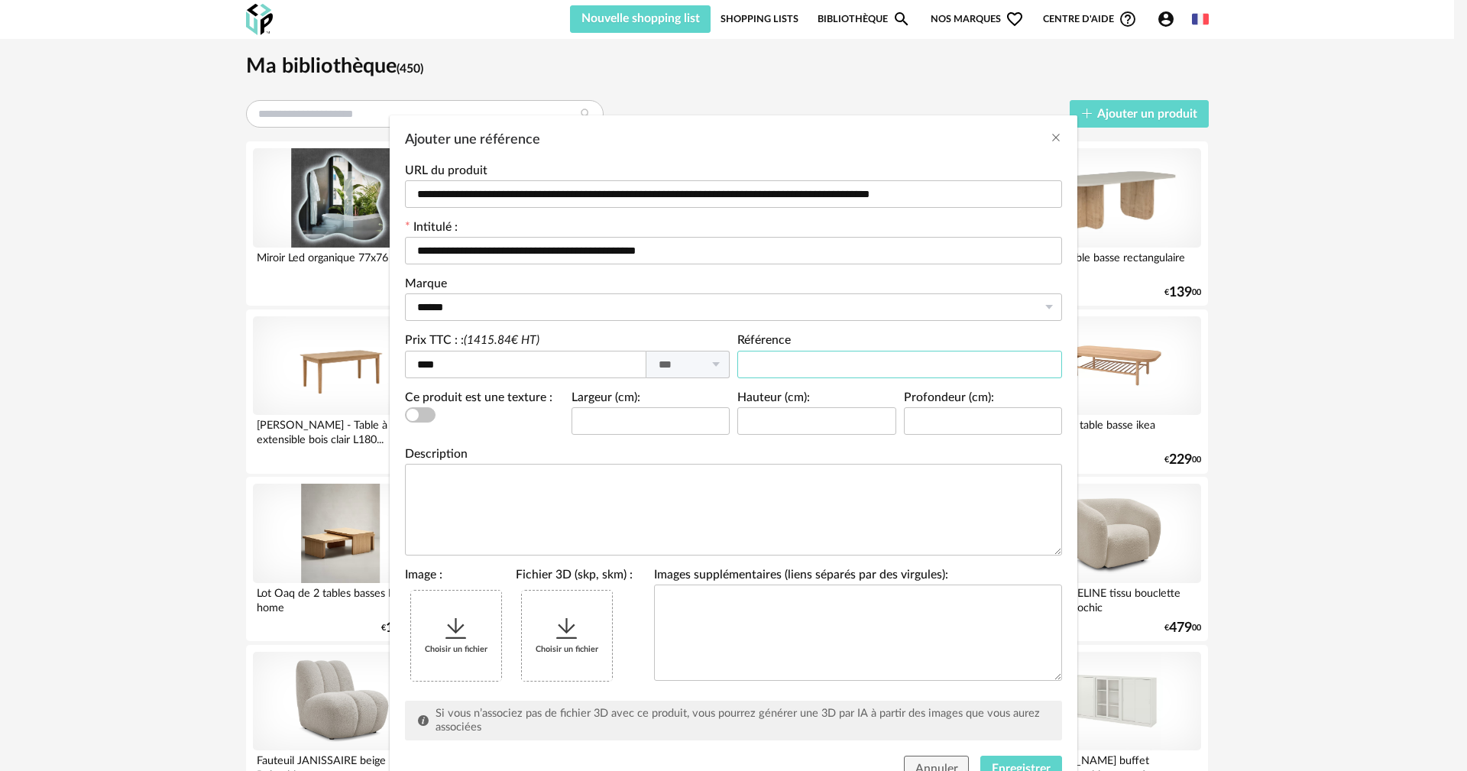
click at [757, 364] on input "Ajouter une référence" at bounding box center [899, 365] width 325 height 28
click at [630, 421] on input "Ajouter une référence" at bounding box center [651, 421] width 159 height 28
click at [663, 415] on input "Ajouter une référence" at bounding box center [651, 421] width 159 height 28
type input "***"
click at [799, 404] on label "Hauteur (cm):" at bounding box center [773, 399] width 73 height 15
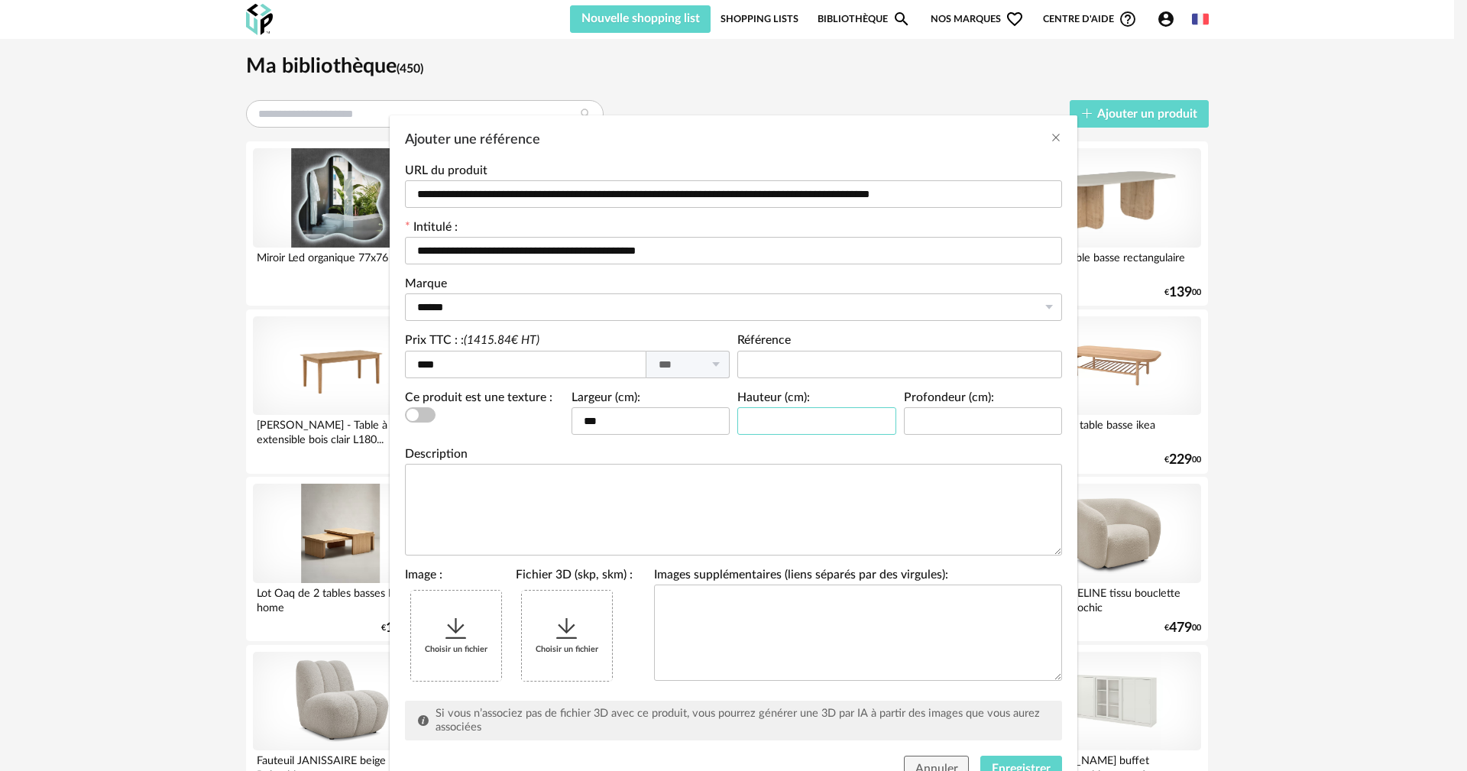
click at [786, 435] on div "Hauteur (cm):" at bounding box center [817, 420] width 167 height 57
click at [789, 425] on input "Ajouter une référence" at bounding box center [816, 421] width 159 height 28
type input "**"
click at [942, 416] on div "Profondeur (cm):" at bounding box center [983, 413] width 159 height 43
click at [946, 424] on input "Ajouter une référence" at bounding box center [983, 421] width 159 height 28
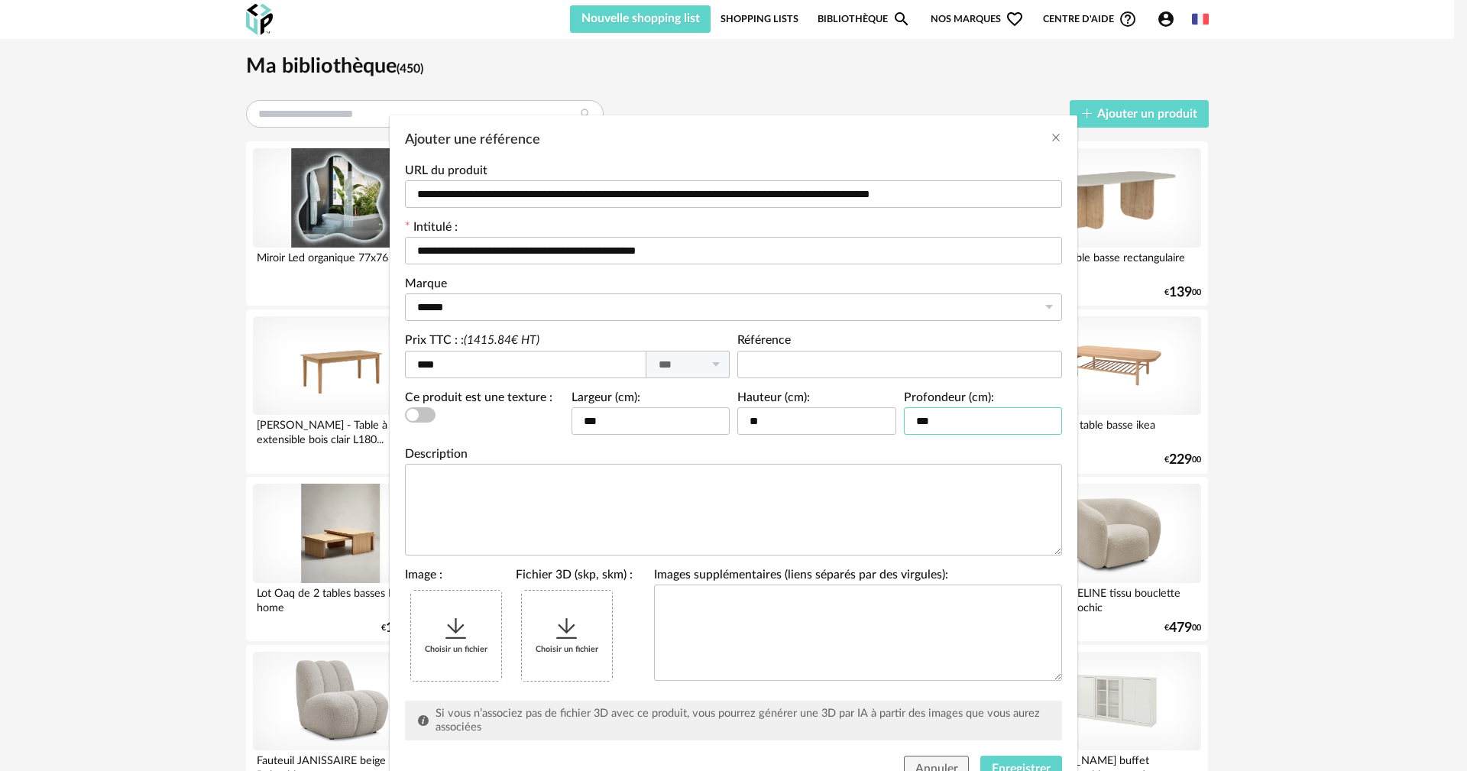
type input "***"
click at [472, 633] on div "Choisir un fichier" at bounding box center [456, 636] width 90 height 90
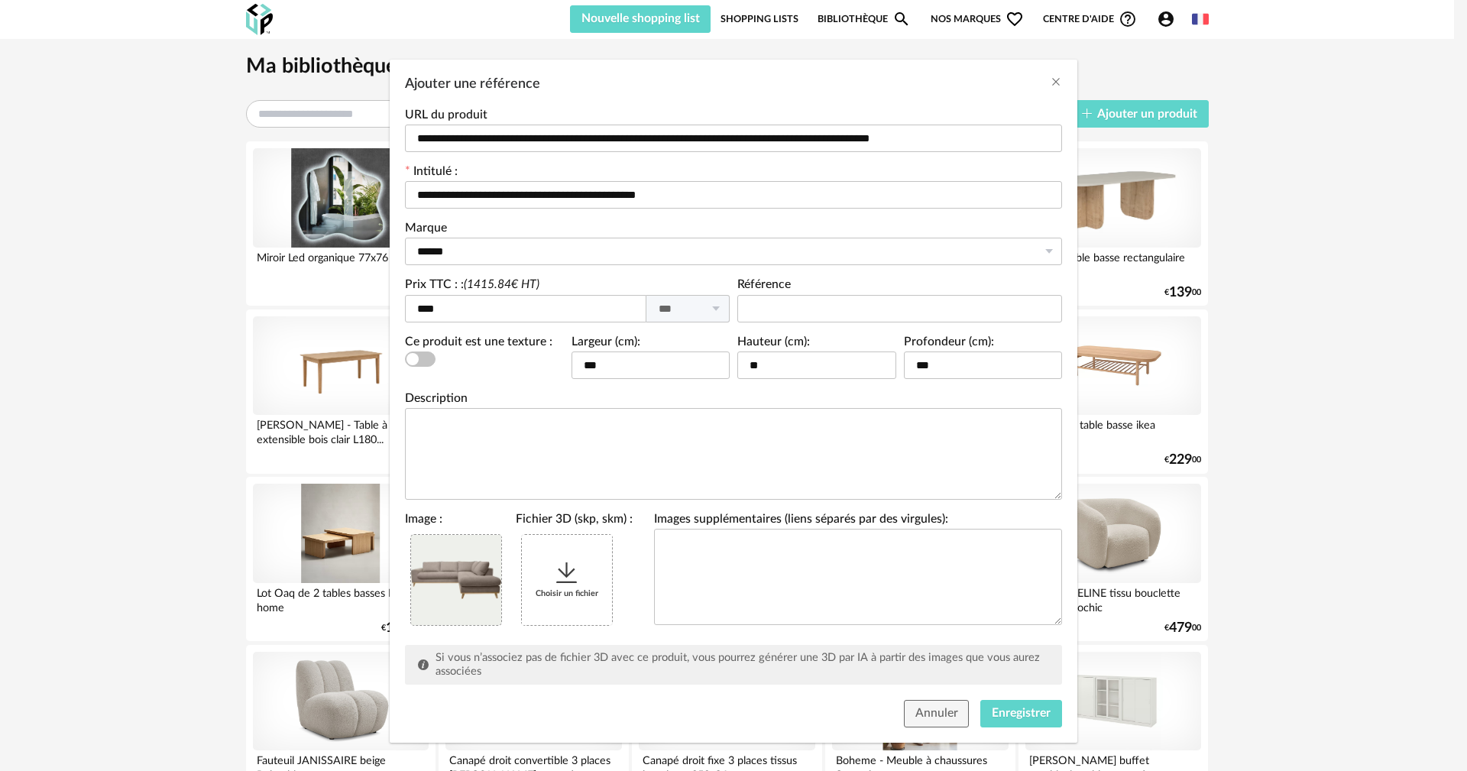
scroll to position [66, 0]
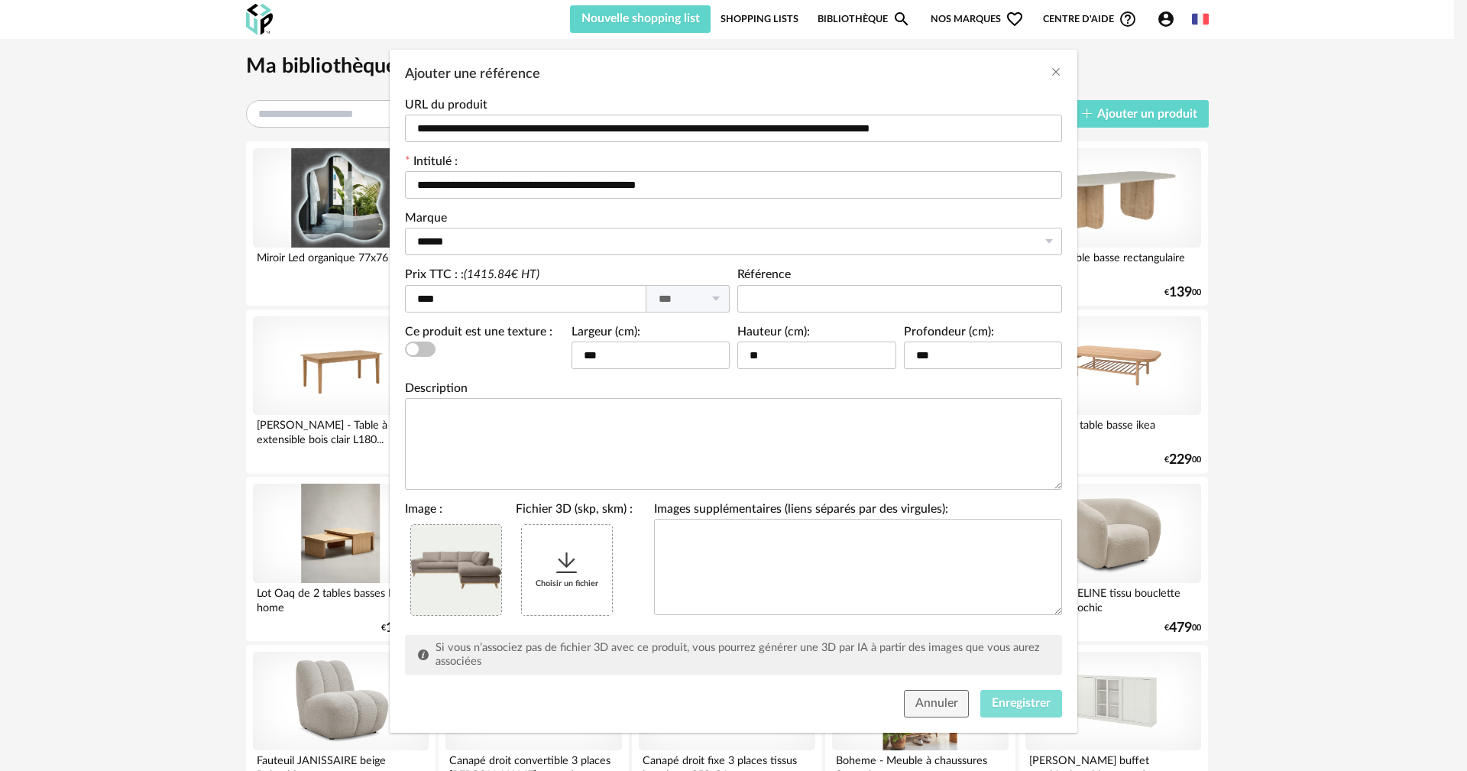
click at [1011, 709] on span "Enregistrer" at bounding box center [1021, 703] width 59 height 12
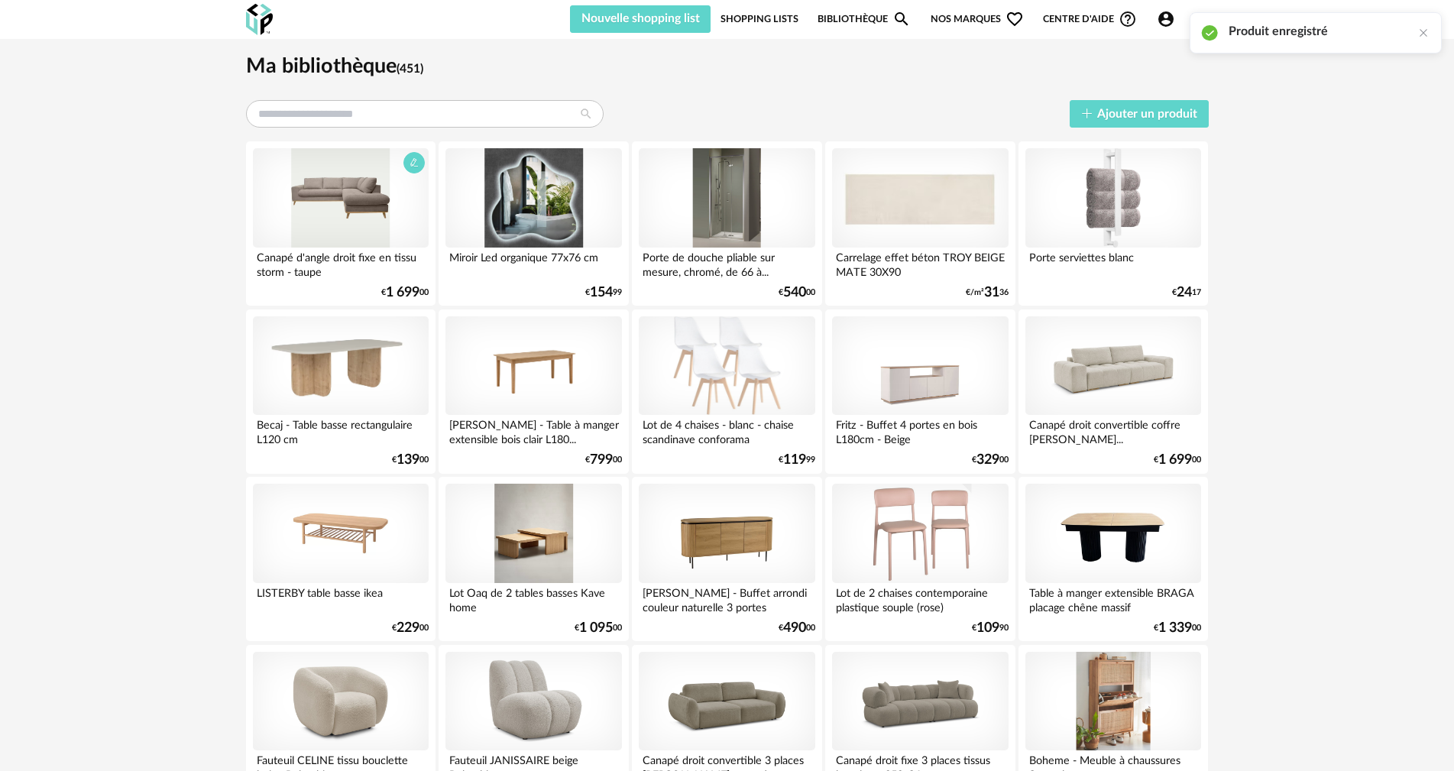
click at [358, 180] on div at bounding box center [341, 197] width 176 height 99
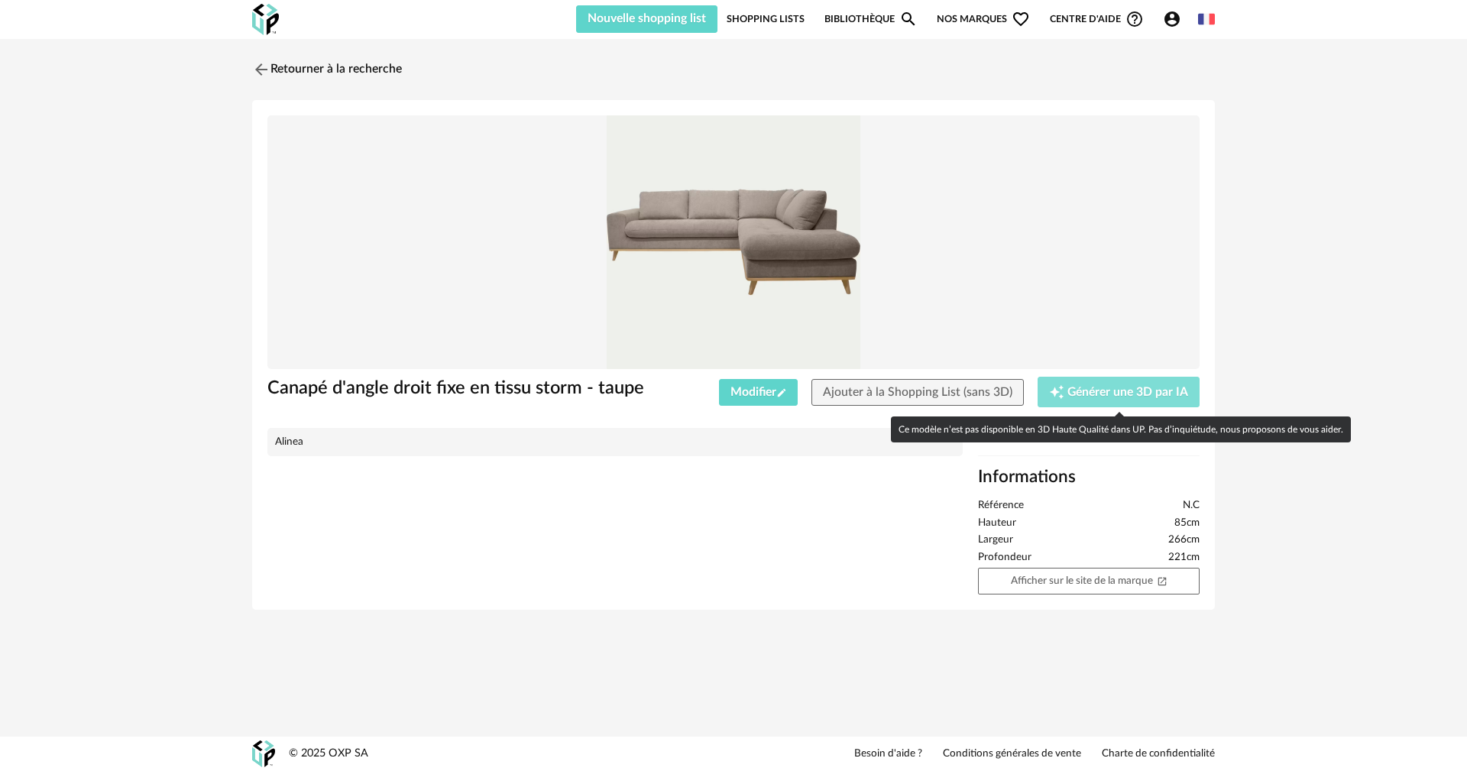
click at [1141, 395] on span "Générer une 3D par IA" at bounding box center [1128, 393] width 121 height 12
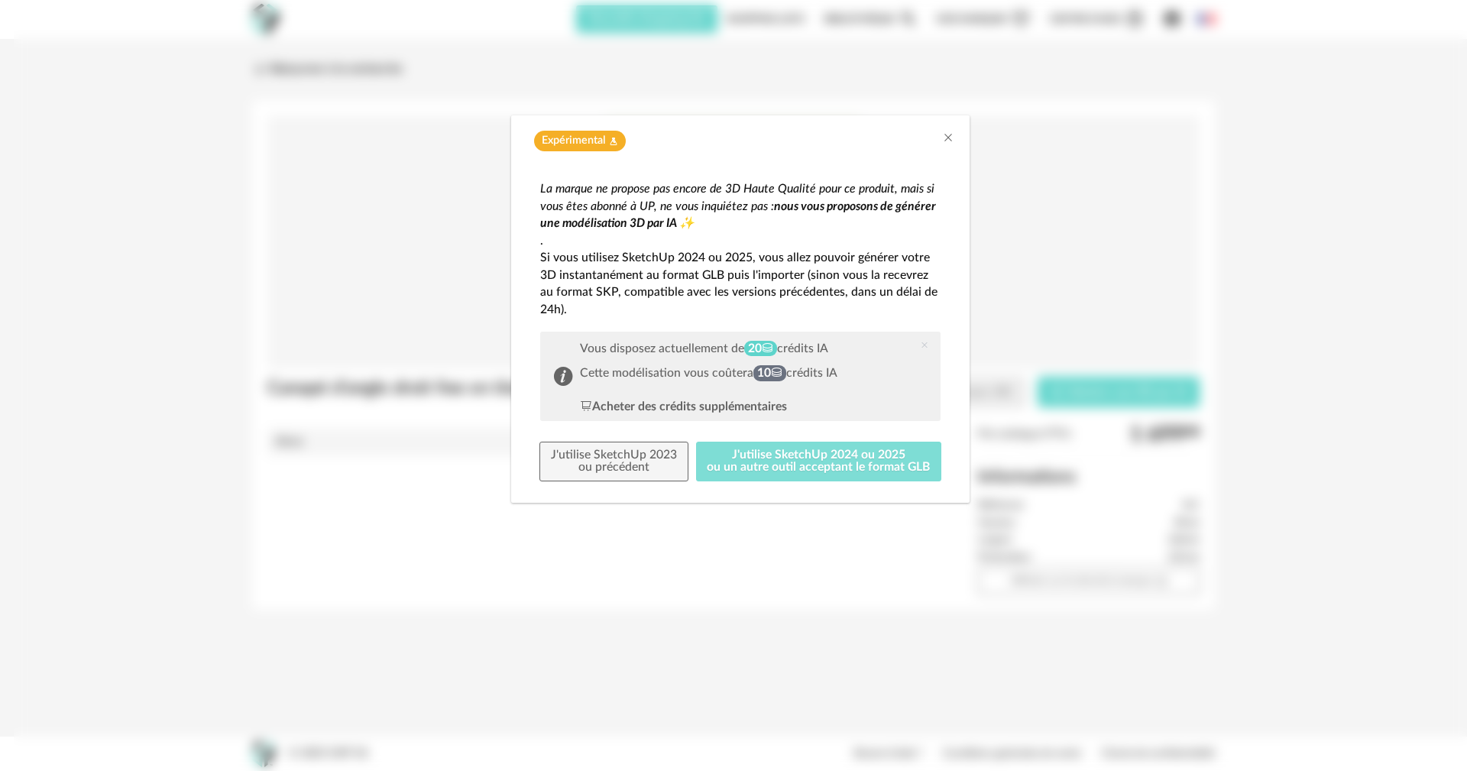
click at [850, 460] on button "J'utilise SketchUp 2024 ou 2025 ou un autre outil acceptant le format GLB" at bounding box center [819, 462] width 246 height 40
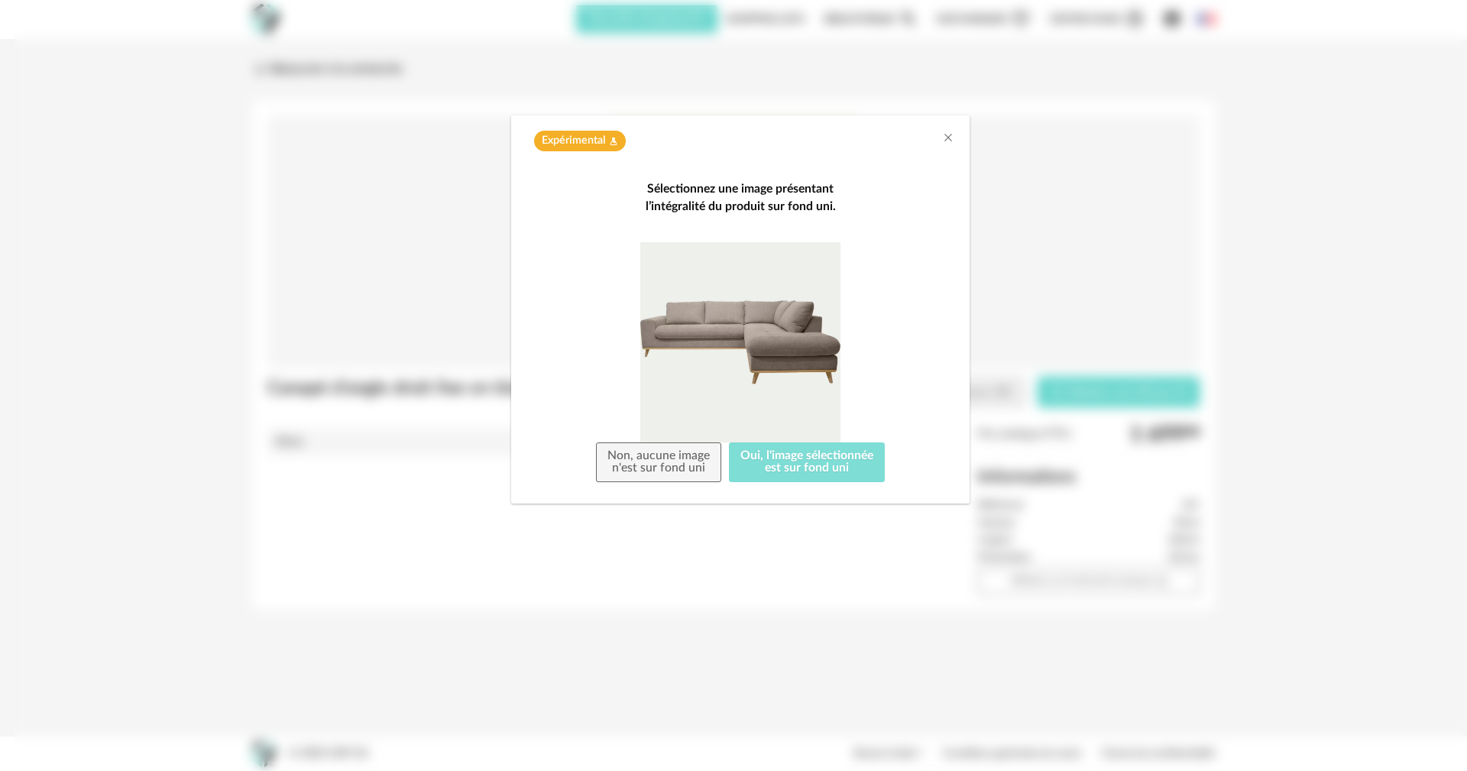
click at [825, 466] on button "Oui, l'image sélectionnée est sur fond uni" at bounding box center [807, 462] width 156 height 40
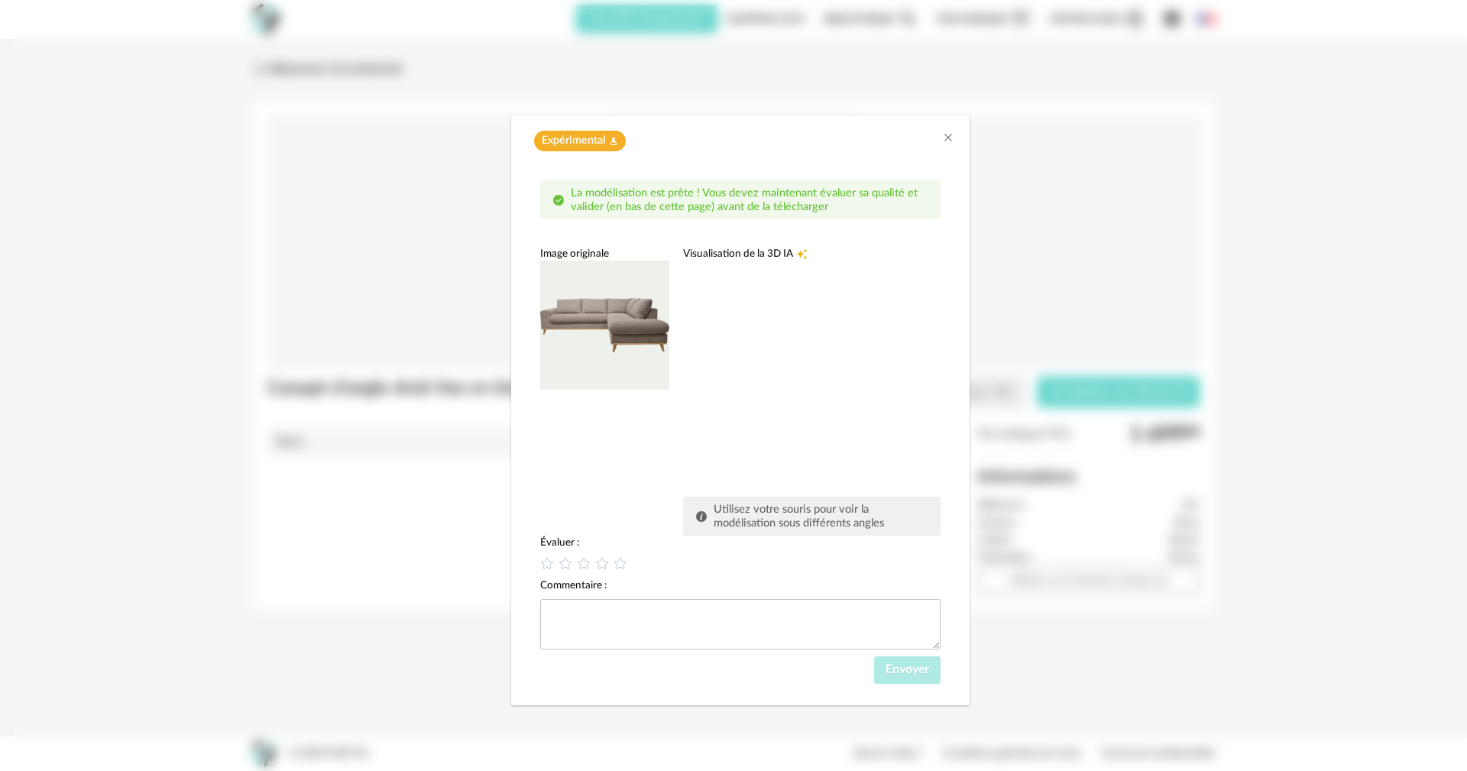
click at [547, 572] on div "dialog" at bounding box center [740, 563] width 400 height 15
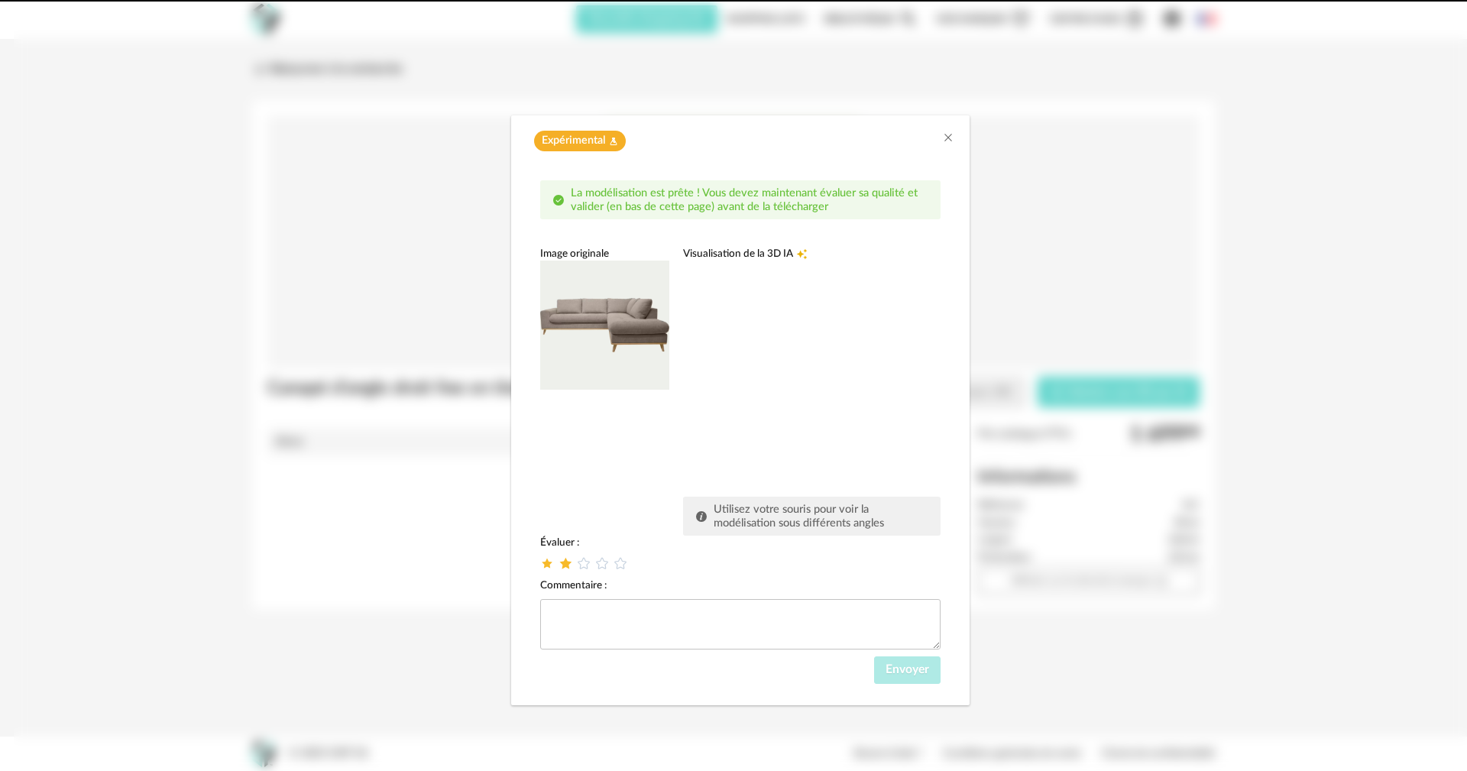
click at [564, 570] on icon "dialog" at bounding box center [566, 564] width 16 height 16
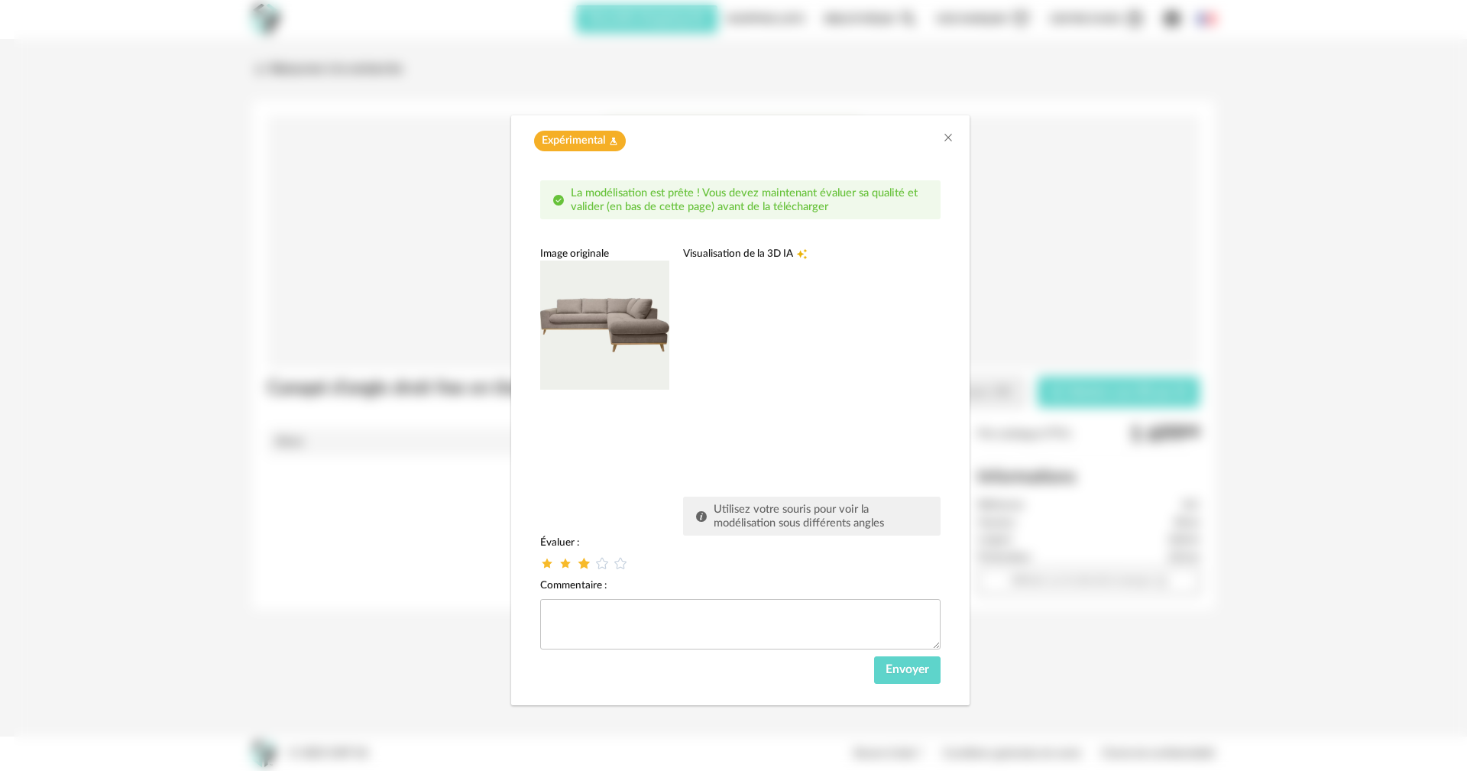
click at [579, 569] on icon "dialog" at bounding box center [584, 564] width 16 height 16
click at [598, 569] on icon "dialog" at bounding box center [603, 564] width 16 height 16
click at [922, 672] on span "Envoyer" at bounding box center [908, 669] width 44 height 12
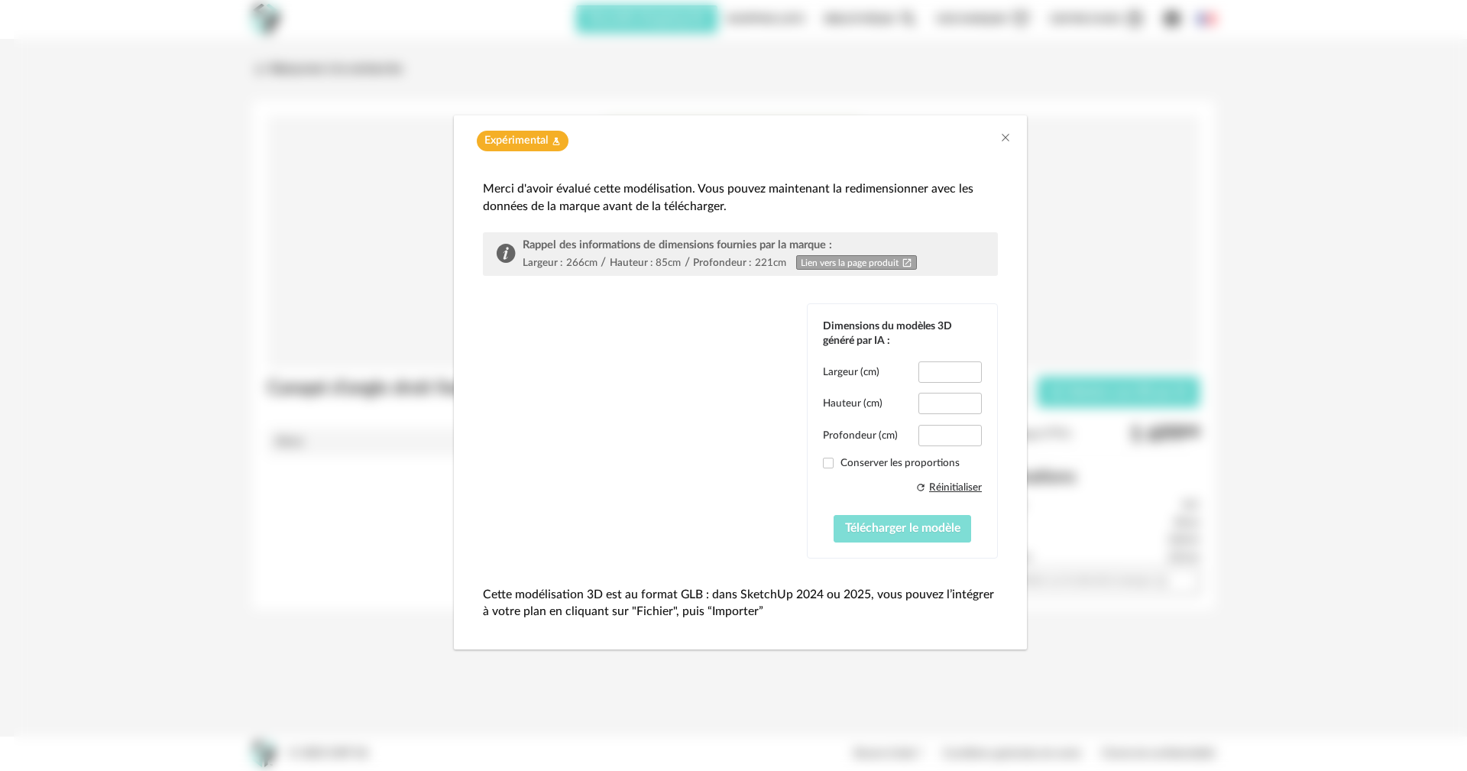
click at [903, 533] on span "Télécharger le modèle" at bounding box center [902, 528] width 115 height 12
click at [874, 534] on button "Télécharger le modèle" at bounding box center [903, 529] width 138 height 28
click at [670, 413] on div "dialog" at bounding box center [597, 417] width 229 height 229
click at [882, 528] on span "Télécharger le modèle" at bounding box center [902, 528] width 115 height 12
click at [1004, 136] on icon "Close" at bounding box center [1006, 137] width 12 height 12
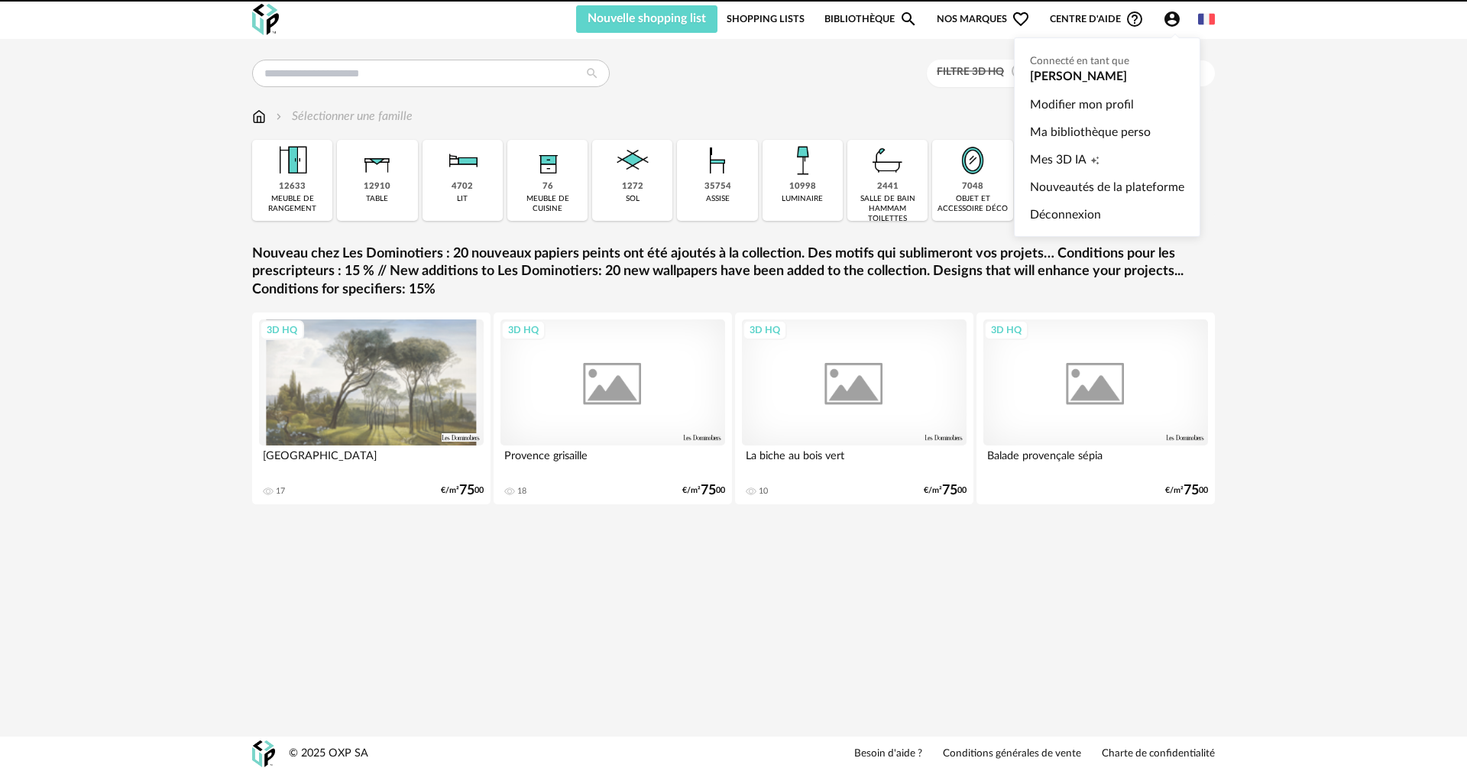
click at [1175, 24] on icon "Account Circle icon" at bounding box center [1172, 19] width 18 height 18
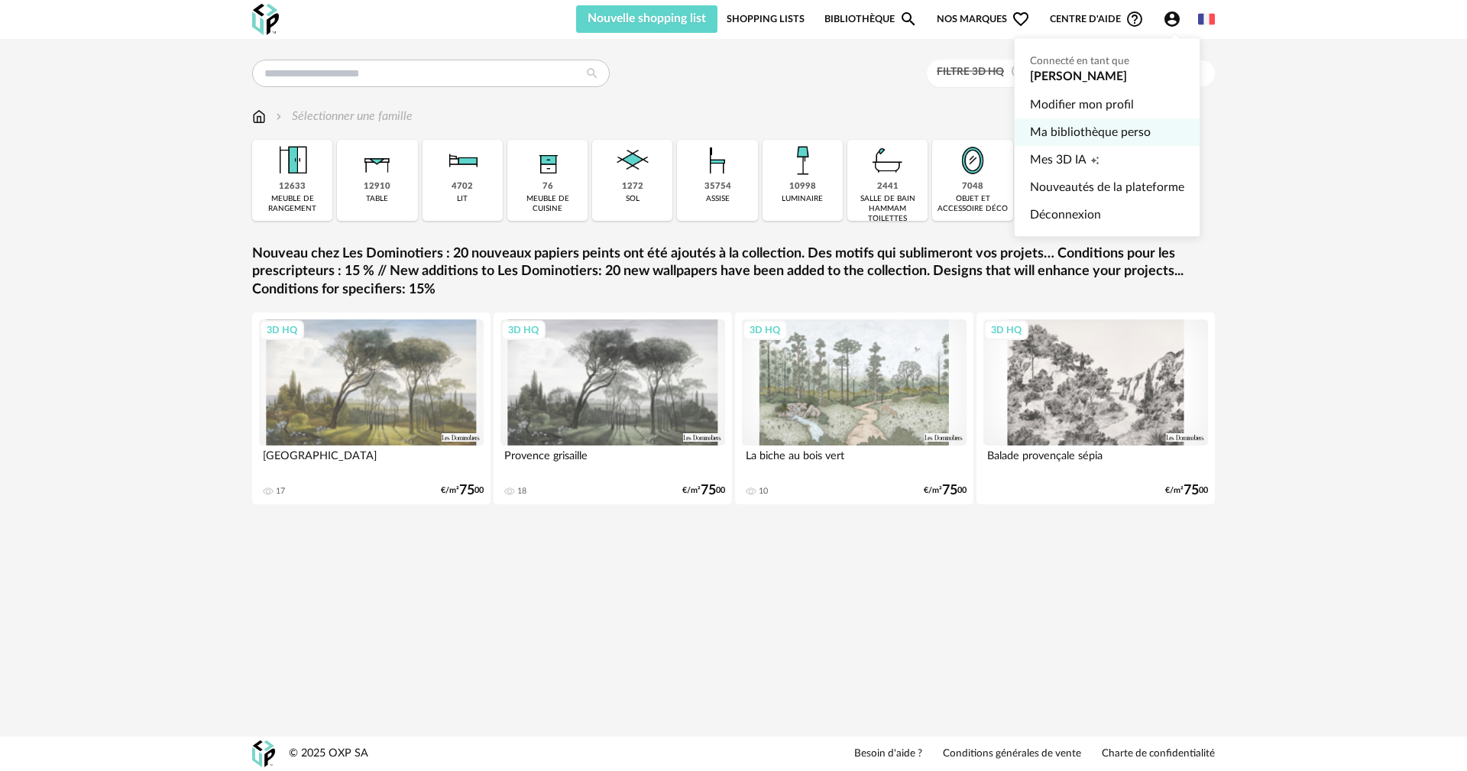
click at [1080, 135] on link "Ma bibliothèque perso" at bounding box center [1107, 132] width 154 height 28
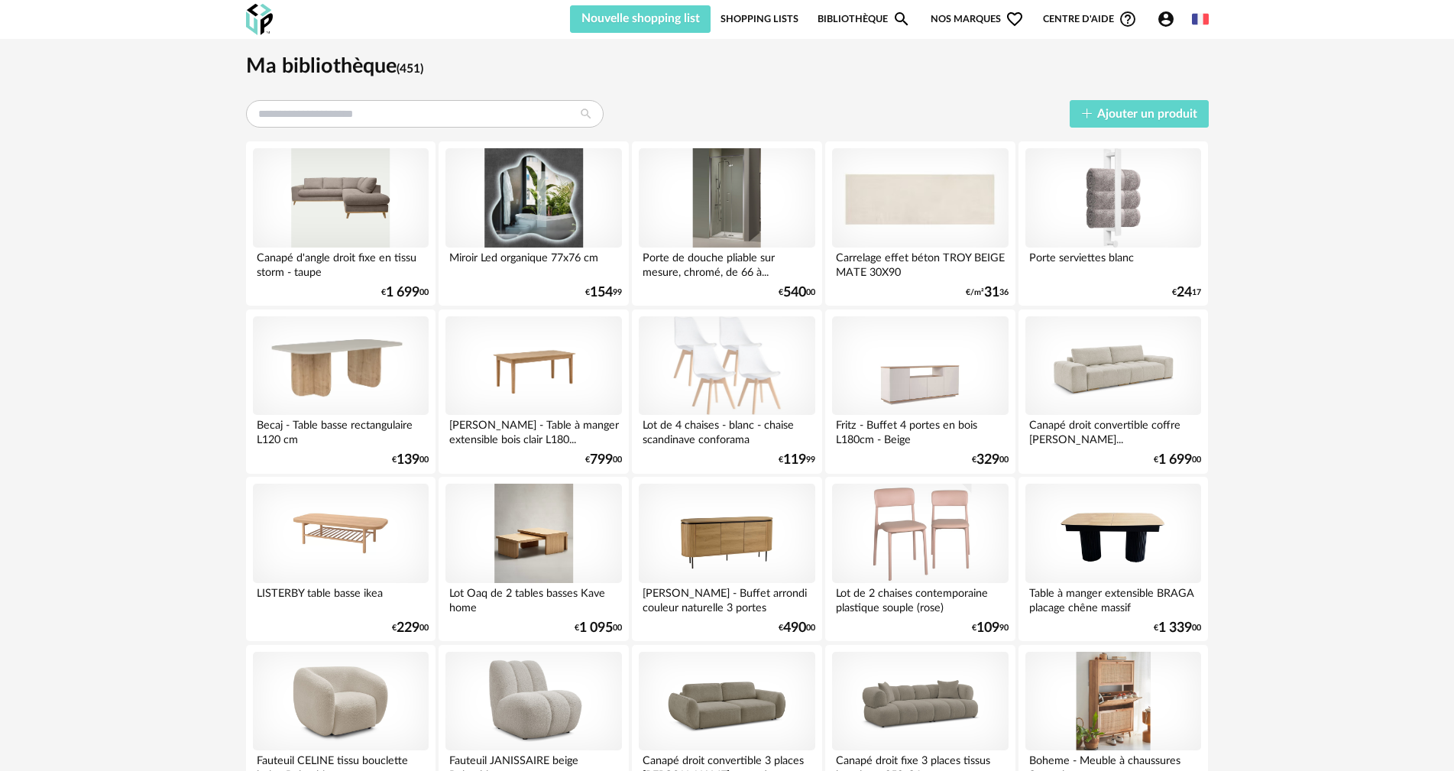
click at [1162, 18] on icon "Account Circle icon" at bounding box center [1166, 18] width 15 height 15
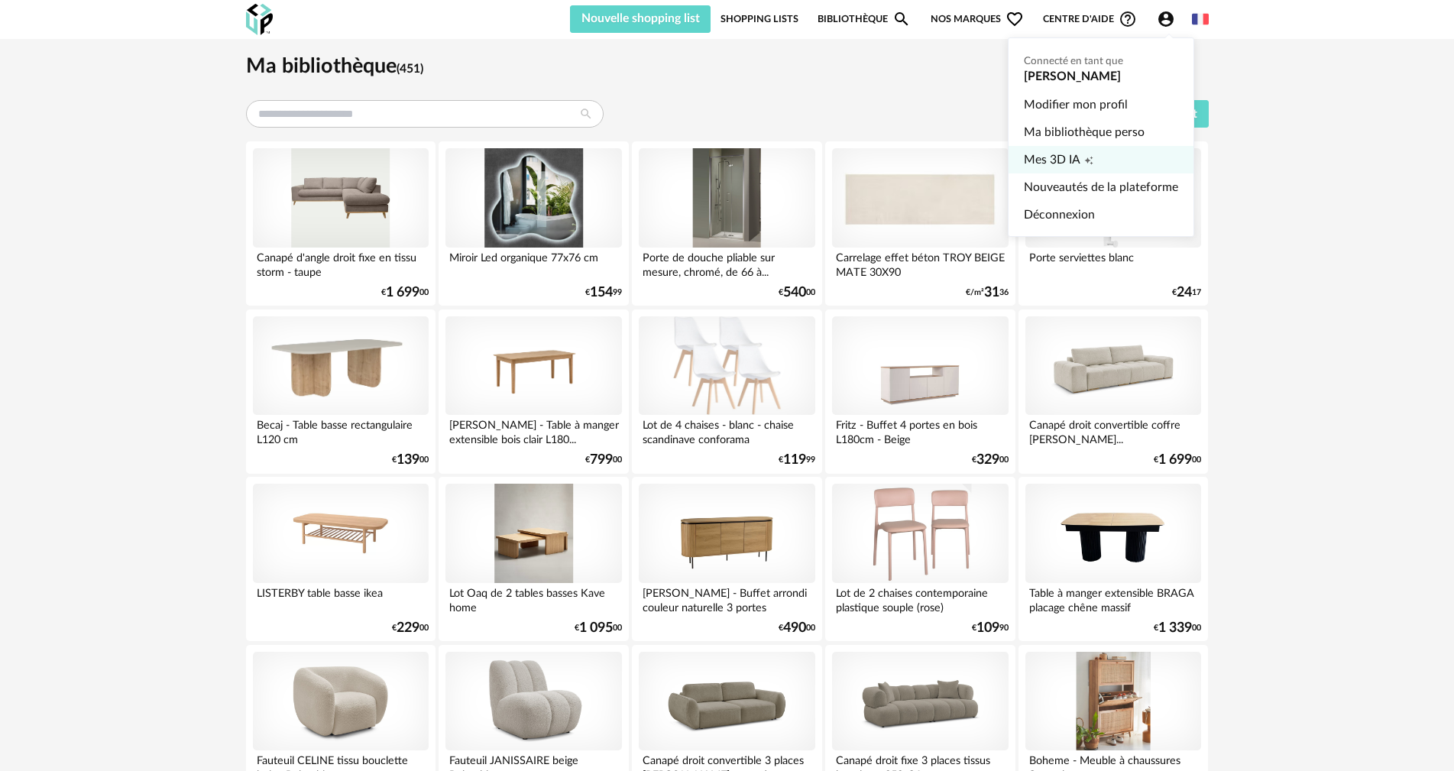
click at [1065, 157] on span "Mes 3D IA" at bounding box center [1052, 160] width 57 height 28
